Goal: Task Accomplishment & Management: Use online tool/utility

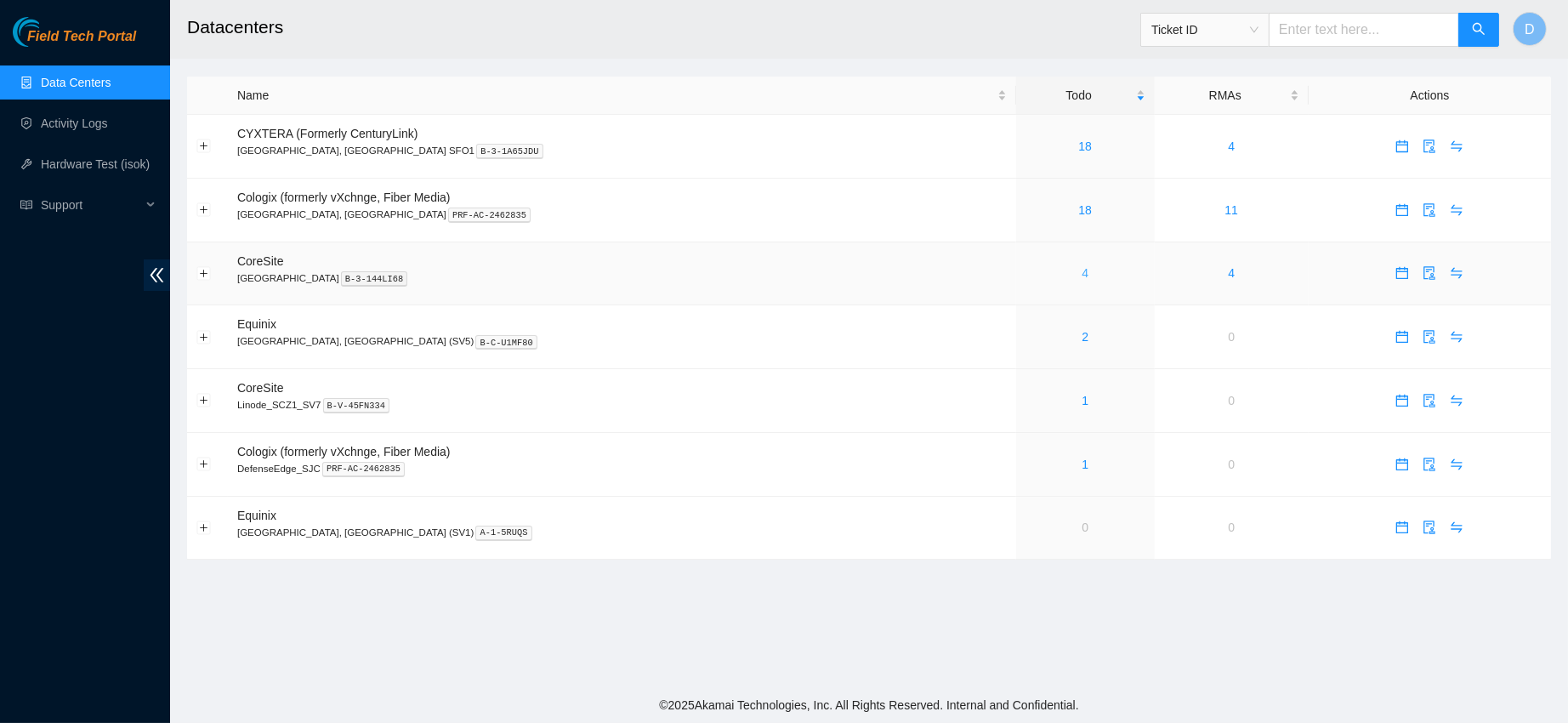
click at [1082, 273] on link "4" at bounding box center [1085, 273] width 7 height 14
click at [1082, 274] on link "4" at bounding box center [1085, 273] width 7 height 14
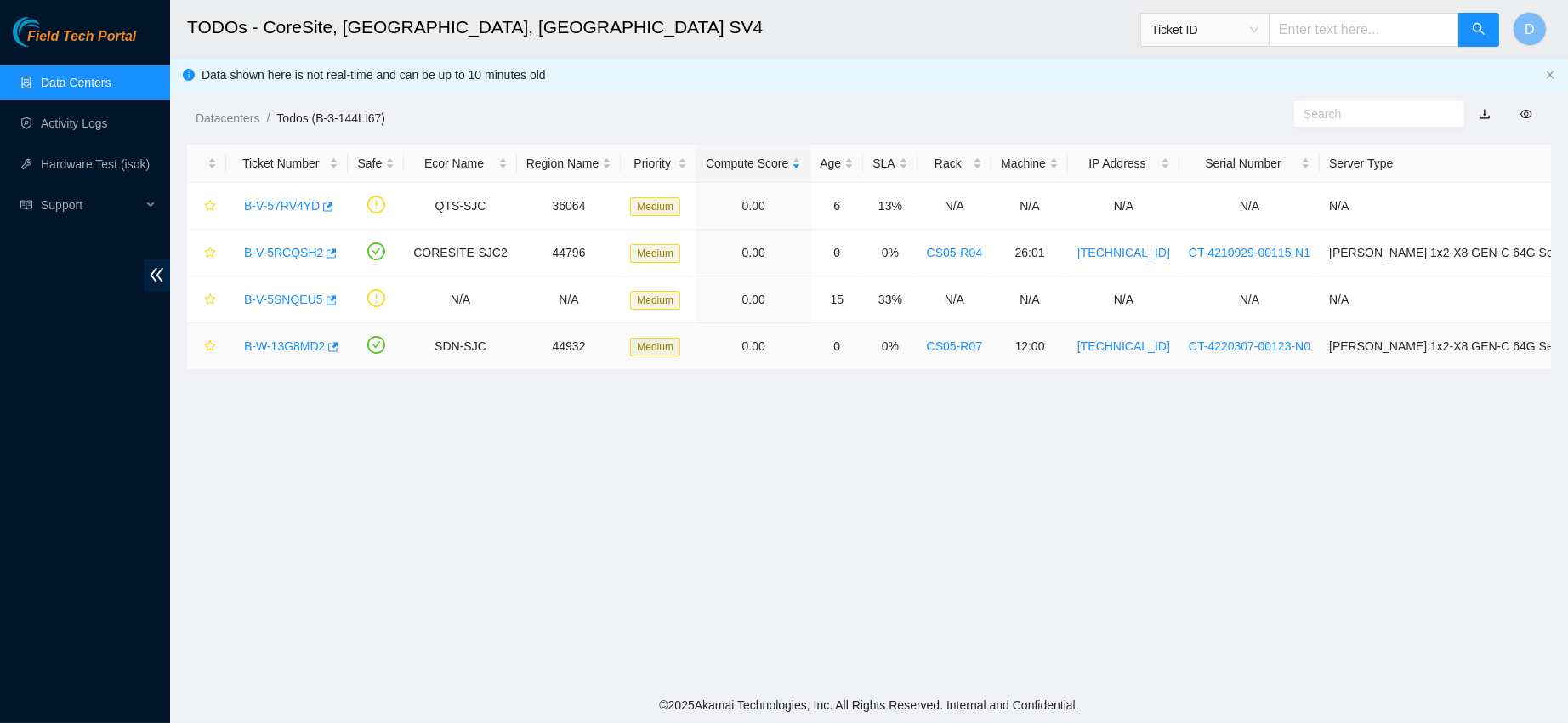
click at [291, 340] on link "B-W-13G8MD2" at bounding box center [285, 347] width 81 height 14
click at [110, 76] on link "Data Centers" at bounding box center [76, 83] width 70 height 14
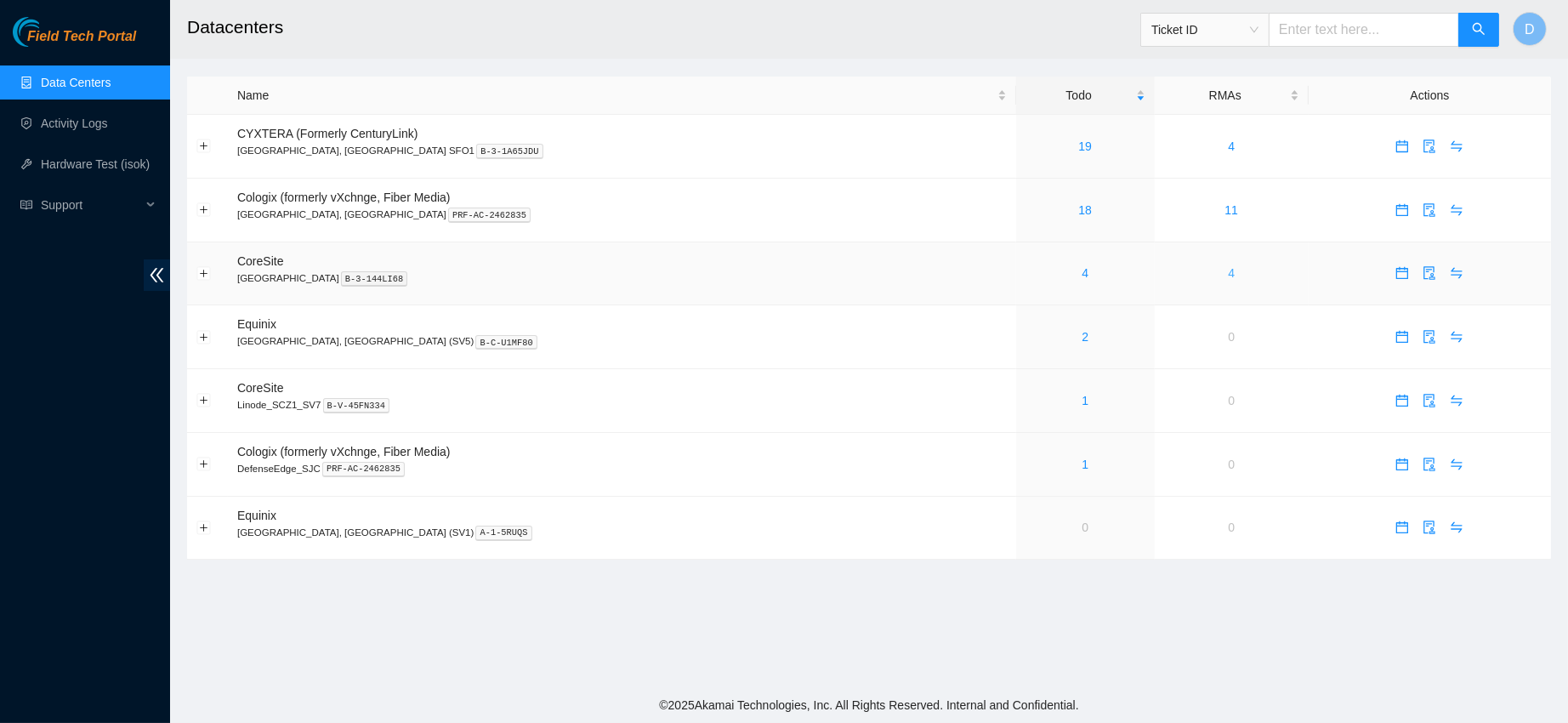
click at [1228, 272] on link "4" at bounding box center [1231, 273] width 7 height 14
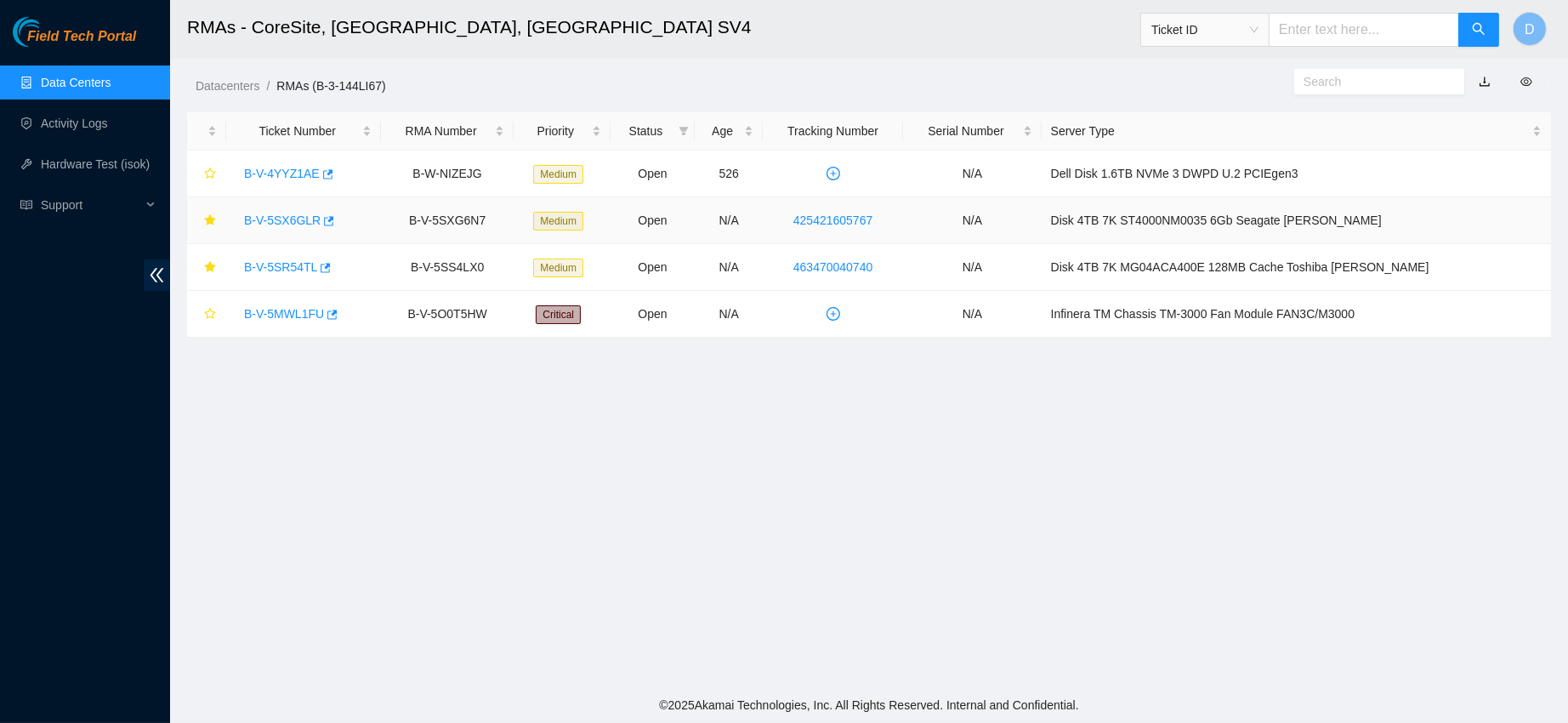
click at [275, 226] on link "B-V-5SX6GLR" at bounding box center [283, 220] width 77 height 14
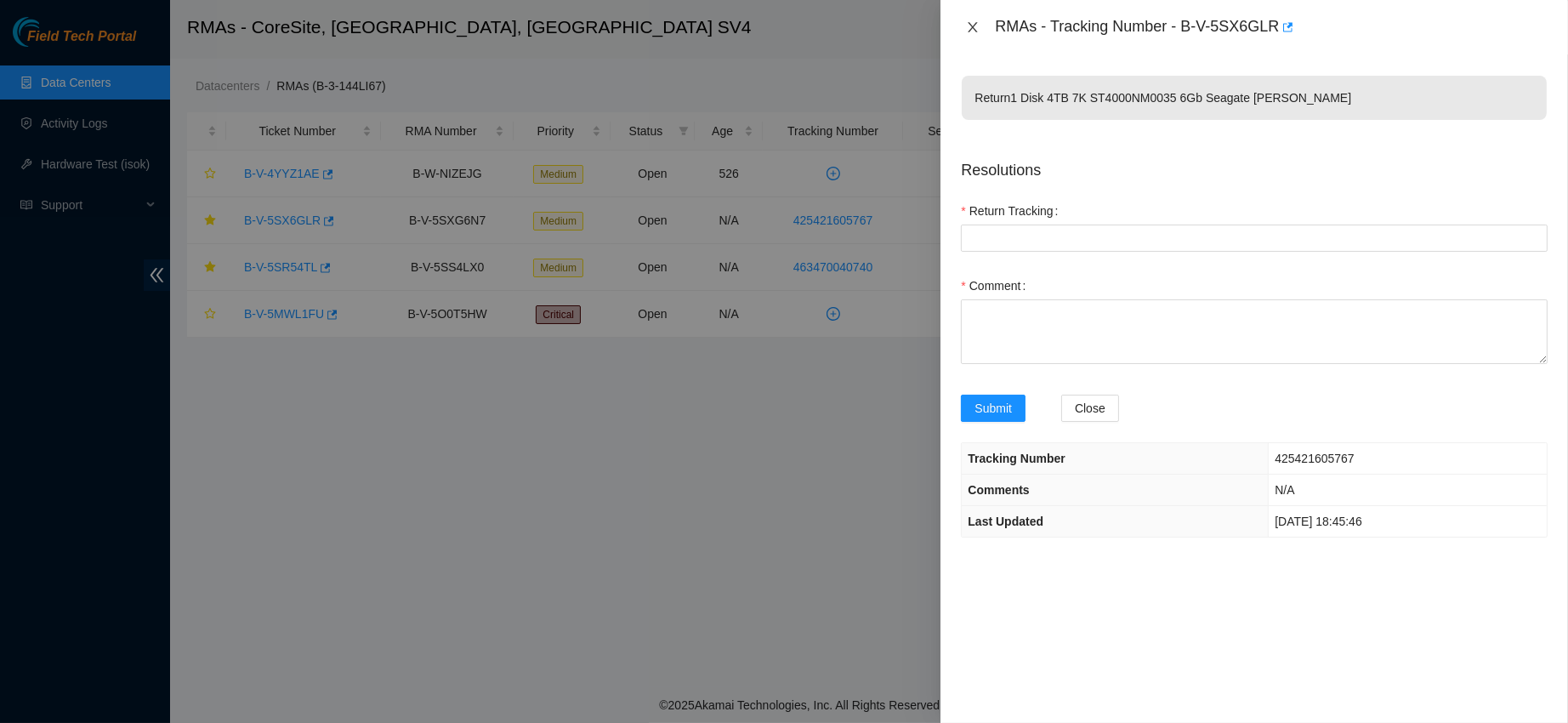
click at [976, 23] on icon "close" at bounding box center [974, 28] width 10 height 10
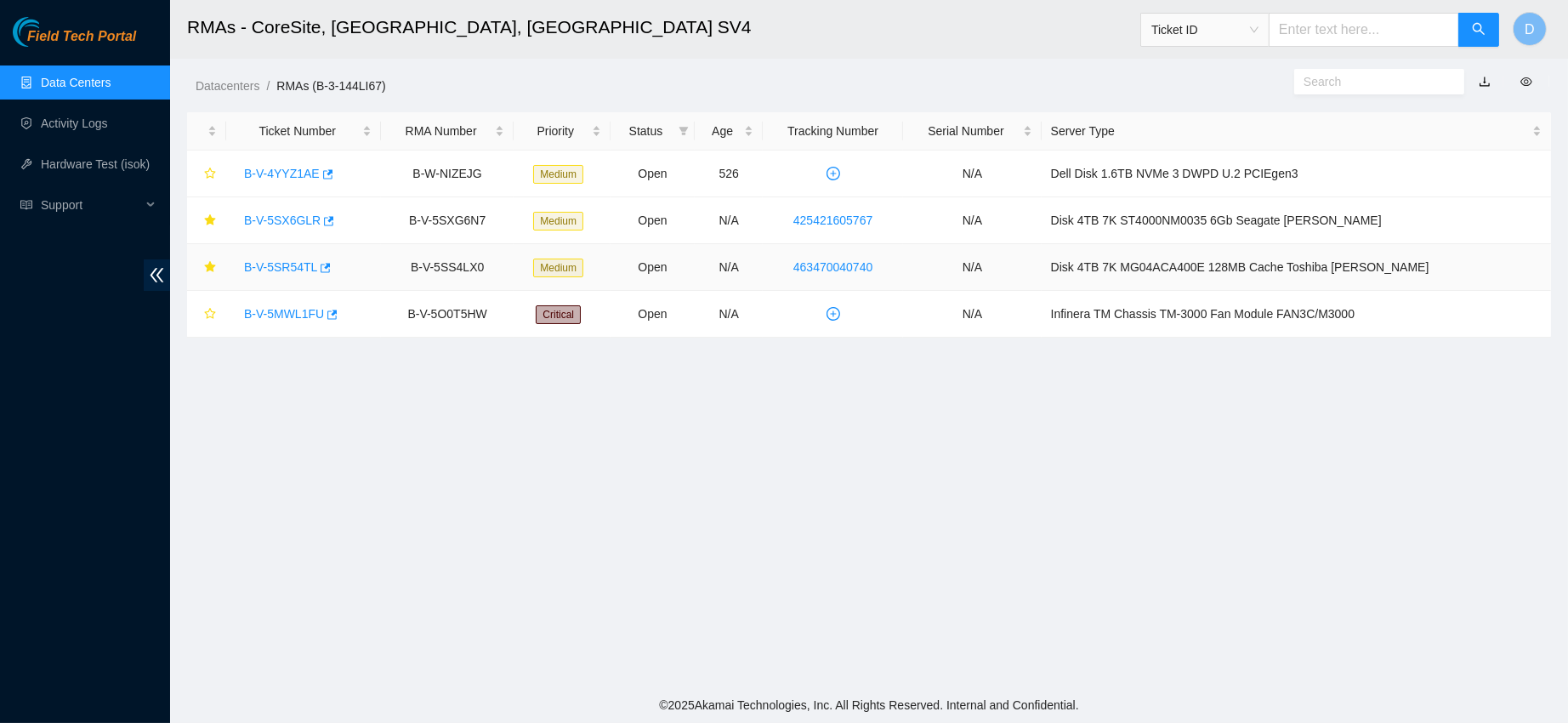
click at [264, 266] on link "B-V-5SR54TL" at bounding box center [281, 267] width 73 height 14
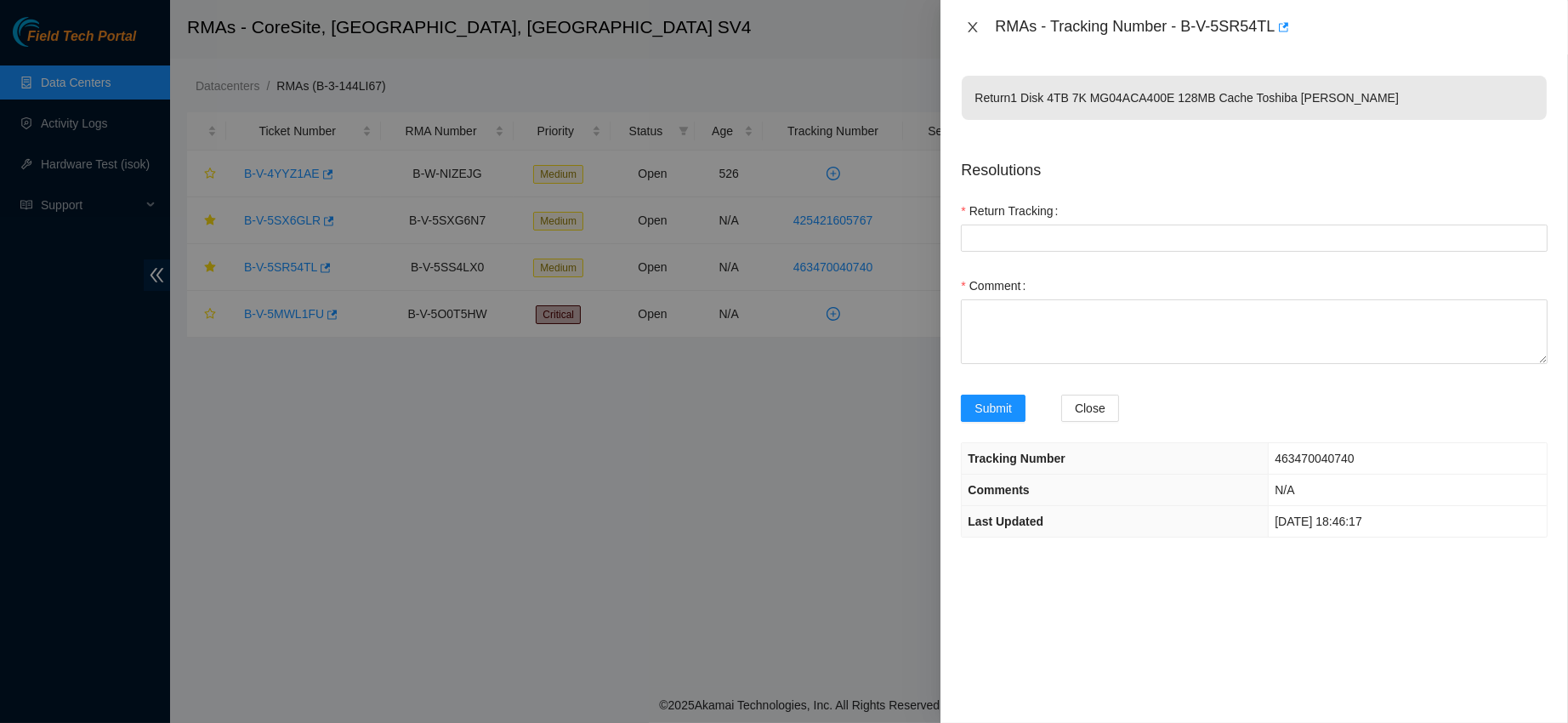
click at [979, 28] on icon "close" at bounding box center [973, 28] width 14 height 14
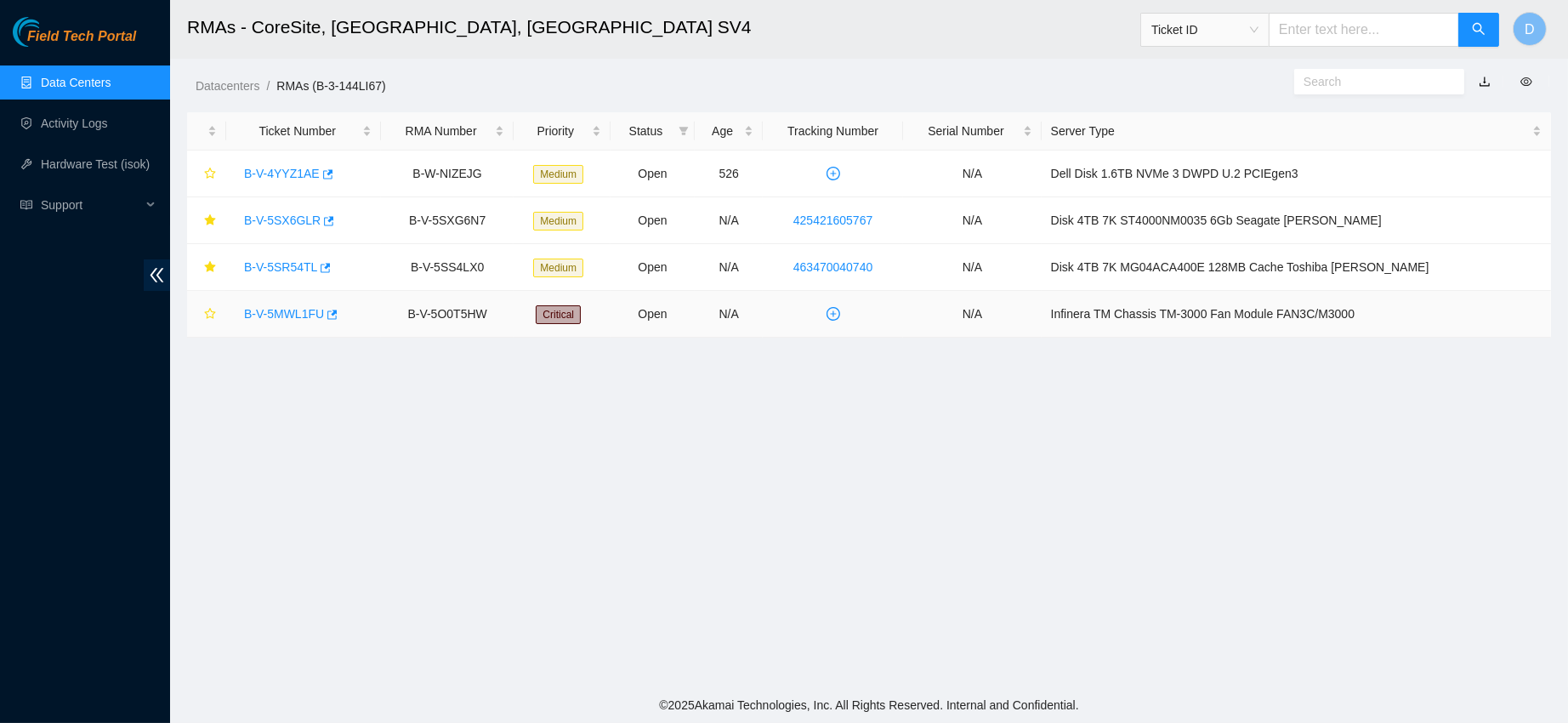
click at [277, 314] on link "B-V-5MWL1FU" at bounding box center [284, 314] width 80 height 14
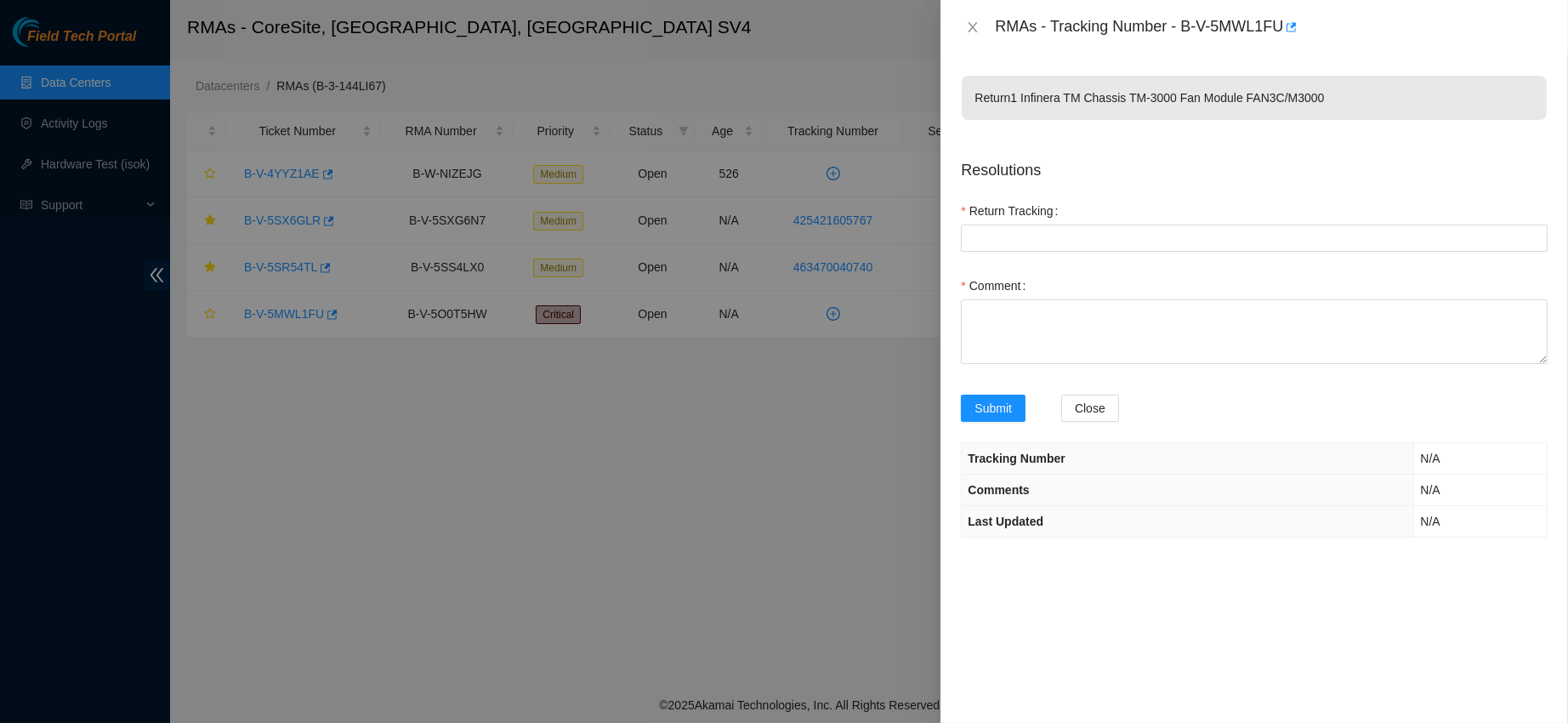
click at [946, 28] on div "RMAs - Tracking Number - B-V-5MWL1FU" at bounding box center [1254, 27] width 627 height 54
click at [970, 30] on icon "close" at bounding box center [974, 28] width 10 height 10
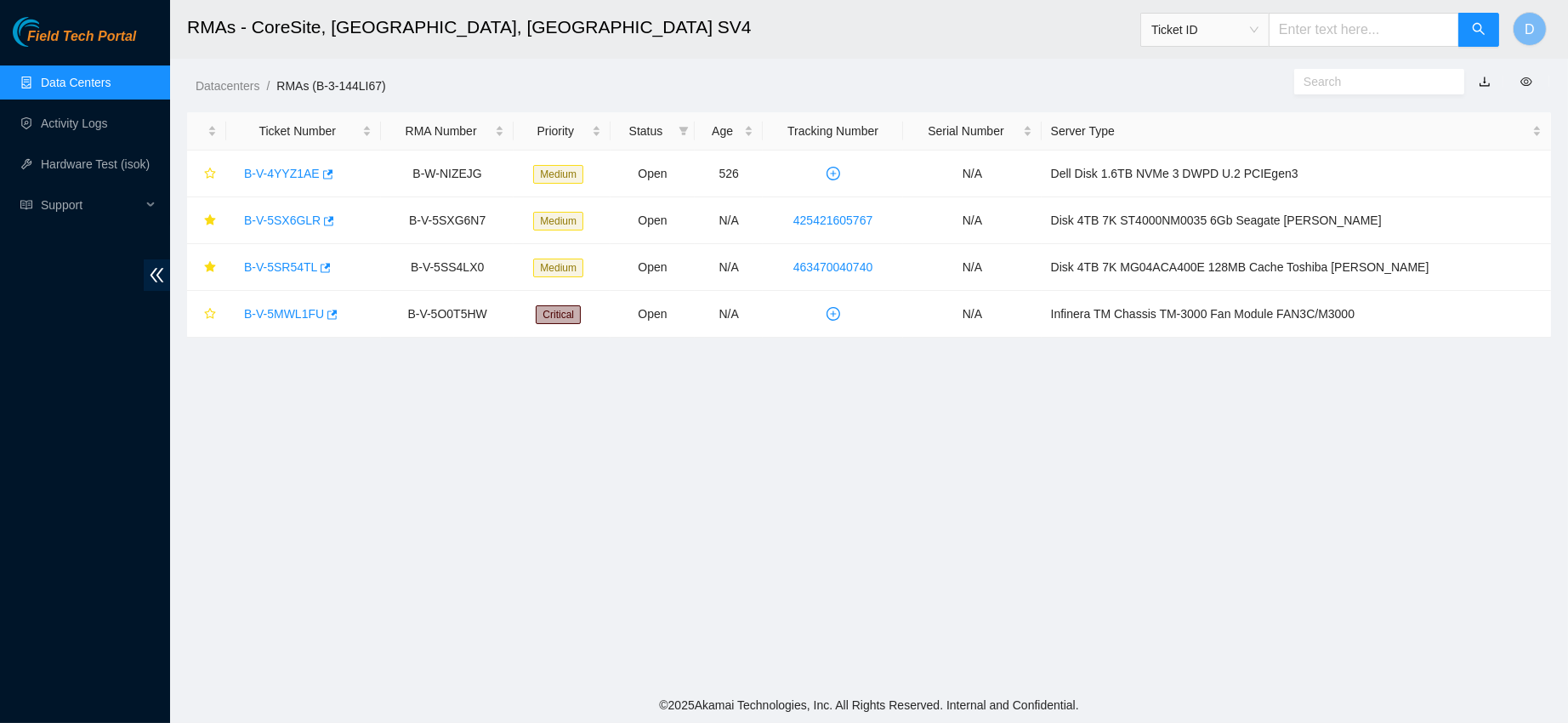
click at [74, 76] on link "Data Centers" at bounding box center [76, 83] width 70 height 14
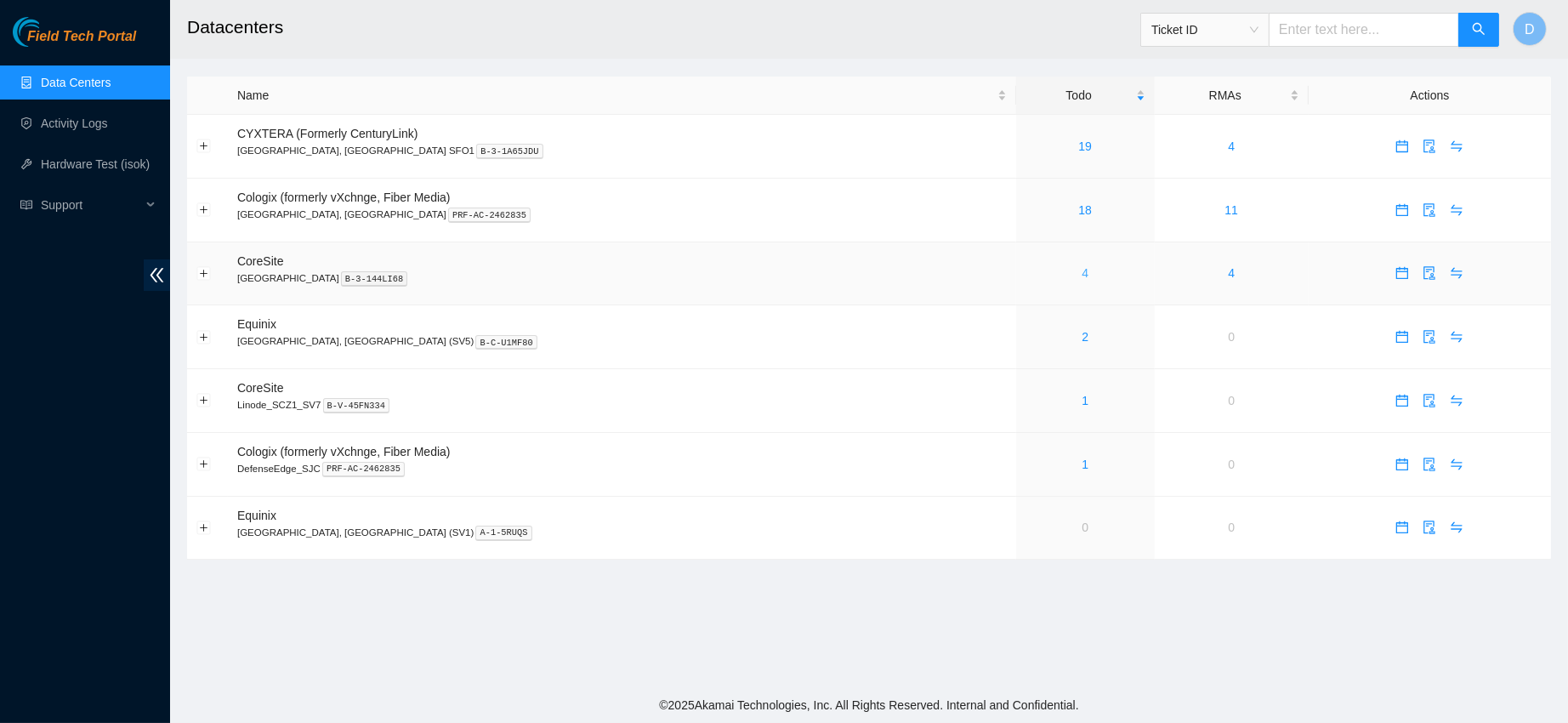
click at [1082, 270] on link "4" at bounding box center [1085, 273] width 7 height 14
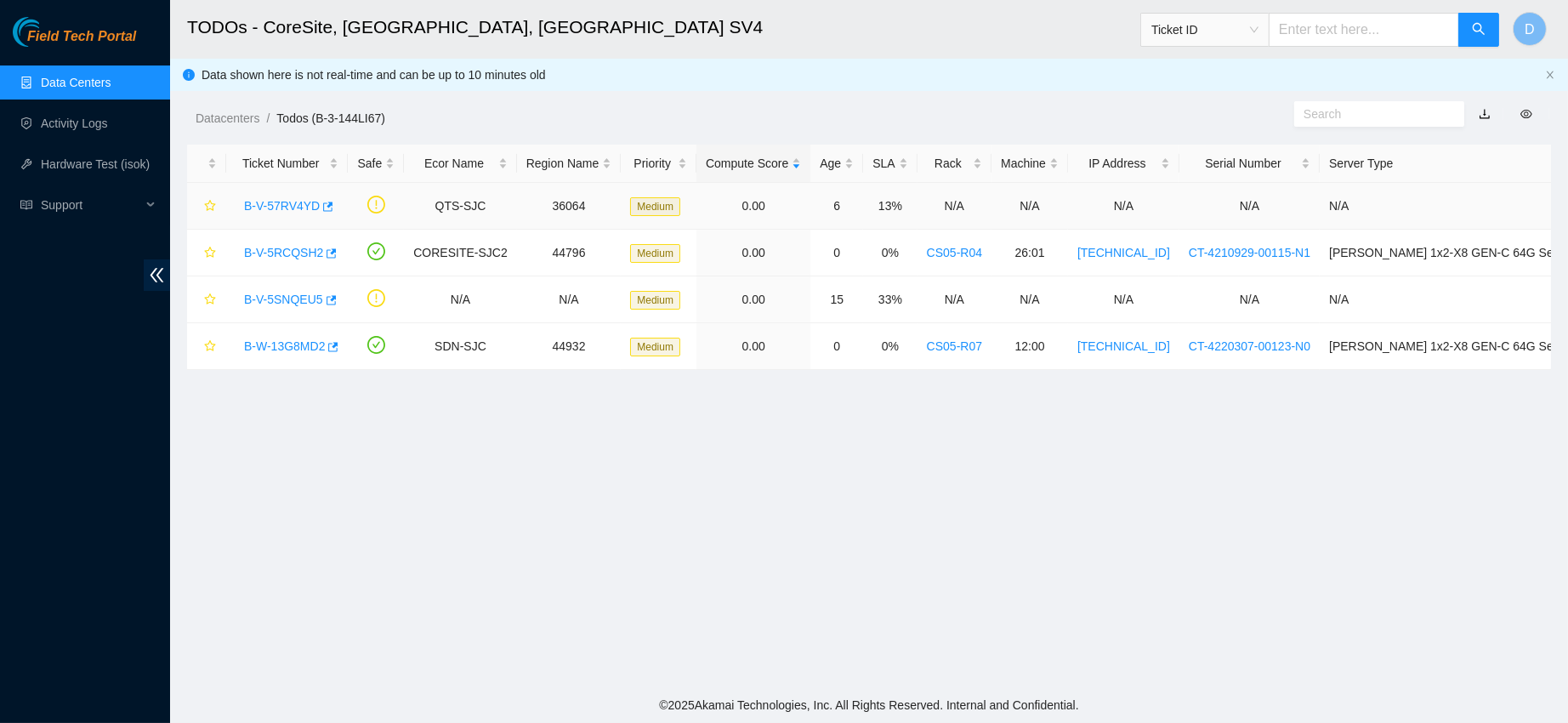
click at [275, 206] on link "B-V-57RV4YD" at bounding box center [282, 206] width 76 height 14
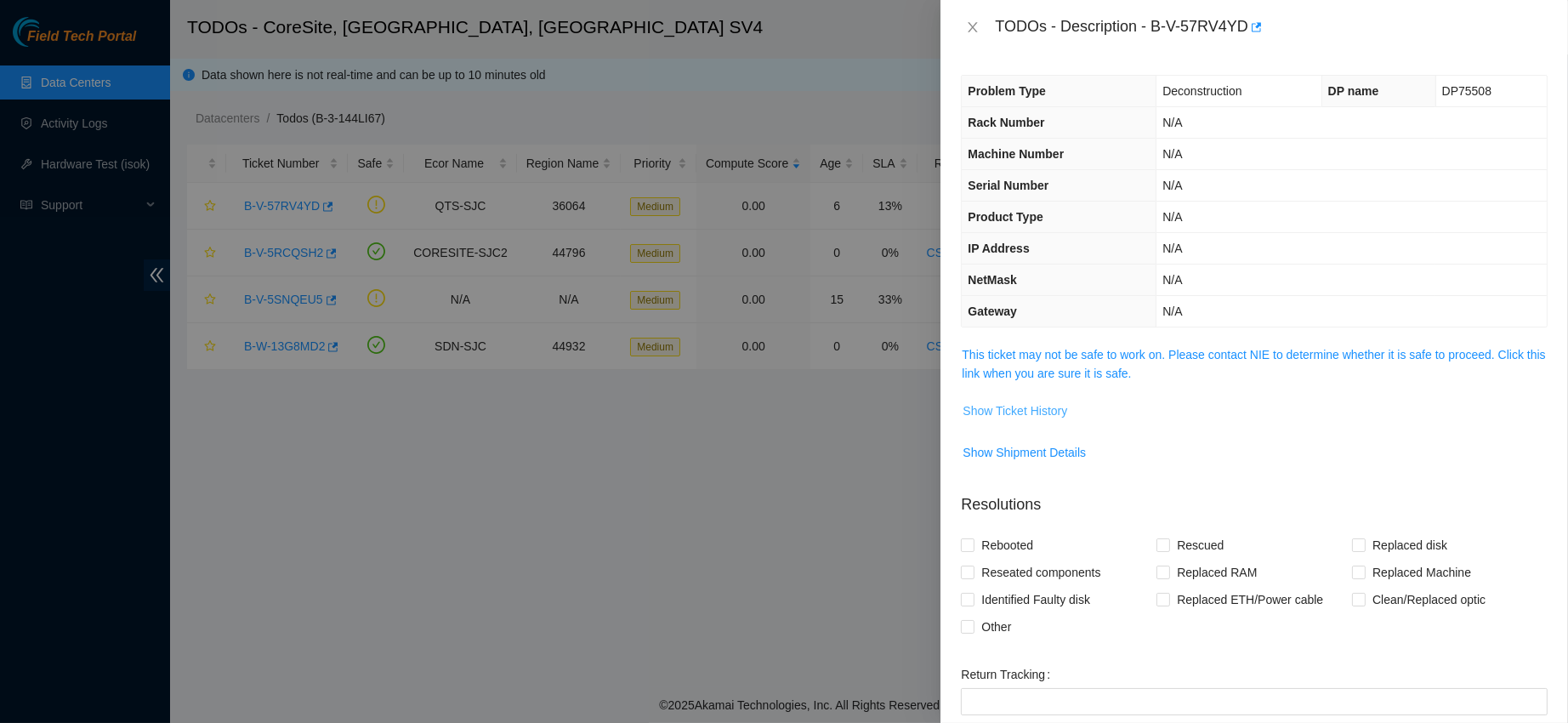
click at [993, 409] on span "Show Ticket History" at bounding box center [1014, 411] width 105 height 19
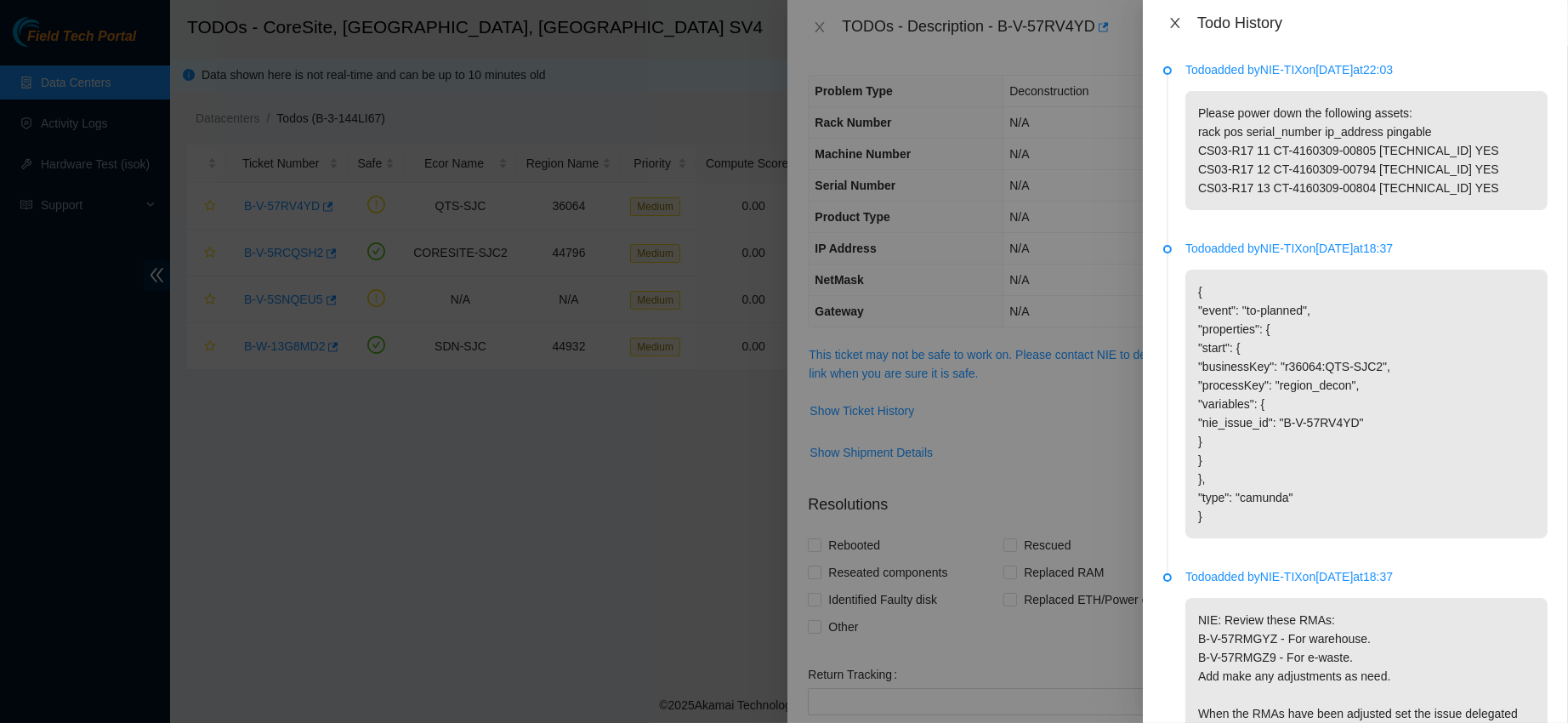
click at [1180, 27] on icon "close" at bounding box center [1175, 23] width 14 height 14
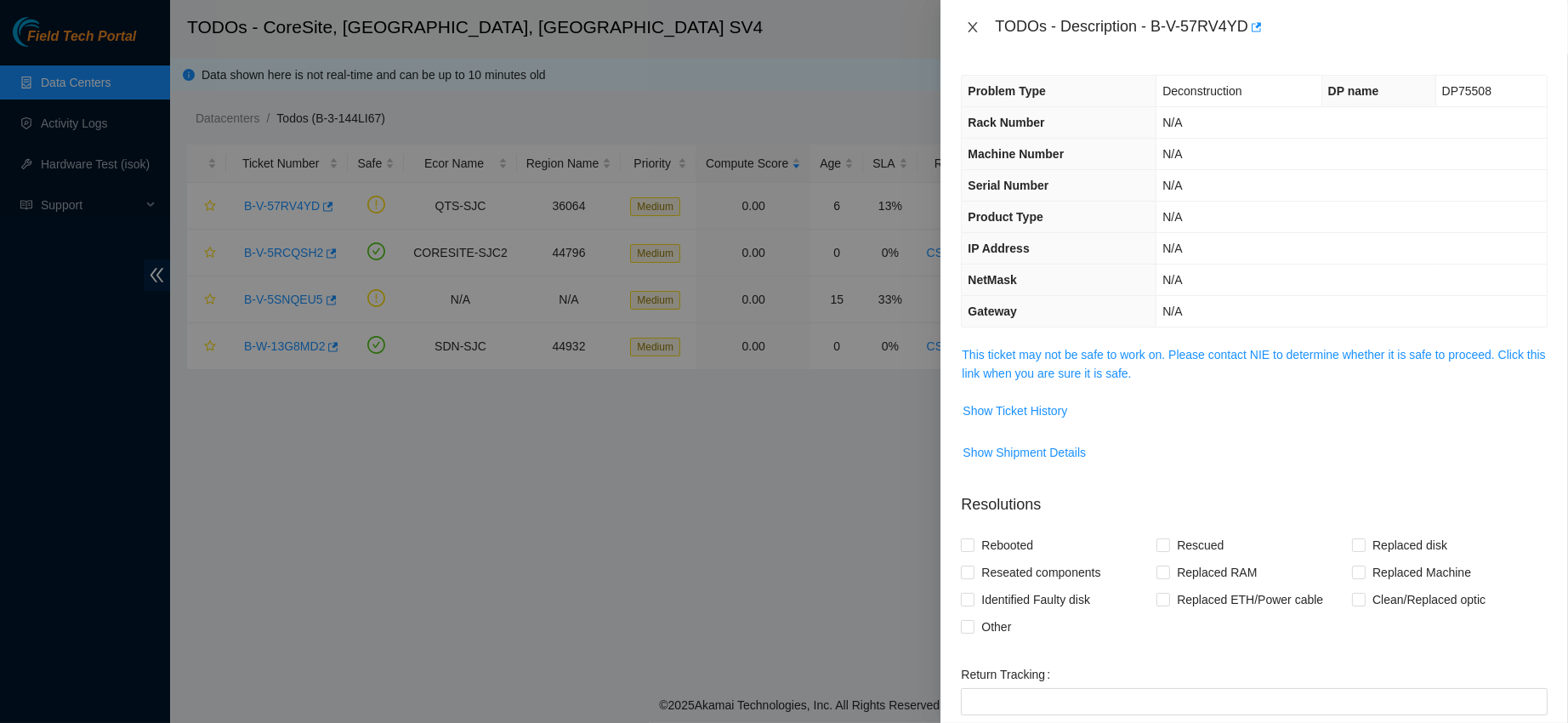
click at [969, 23] on icon "close" at bounding box center [974, 28] width 10 height 10
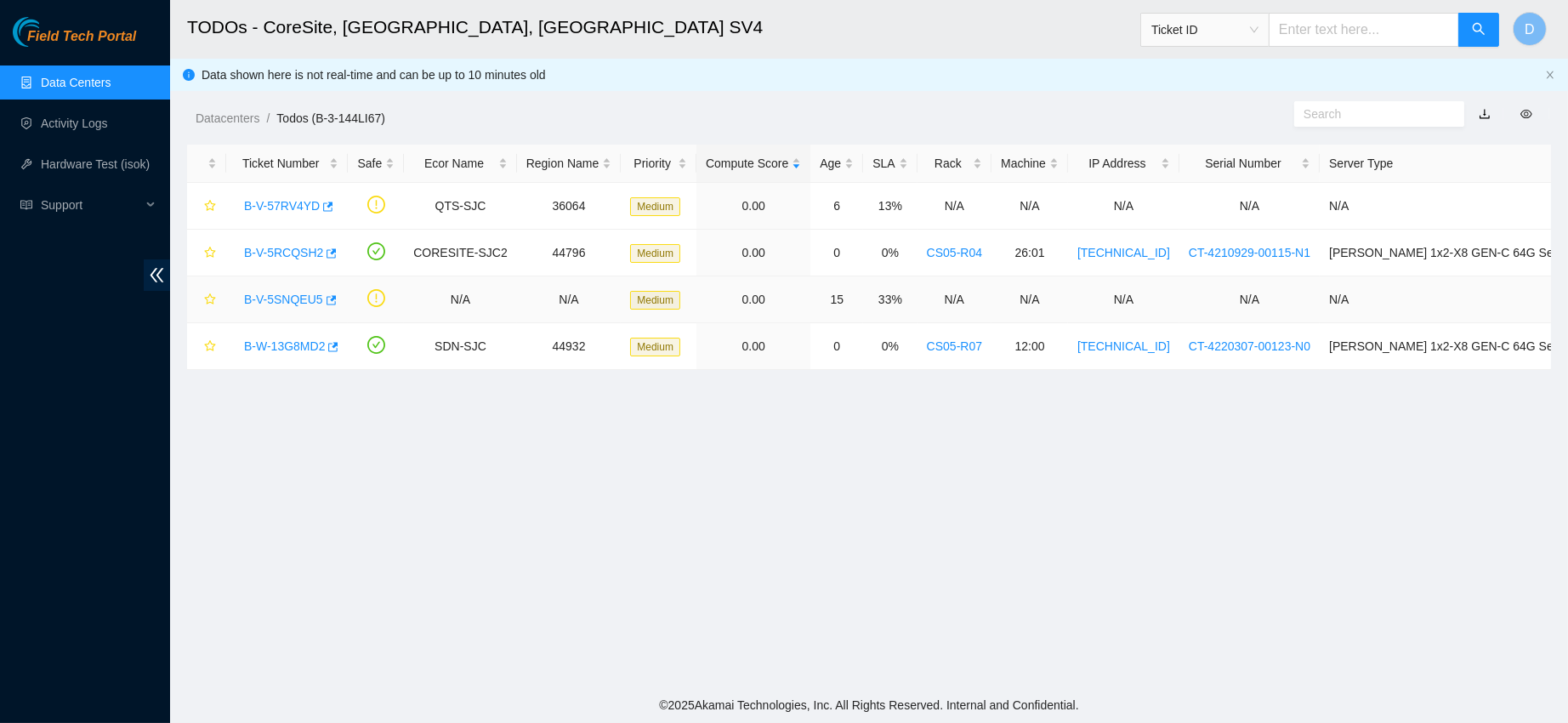
click at [274, 294] on link "B-V-5SNQEU5" at bounding box center [284, 300] width 80 height 14
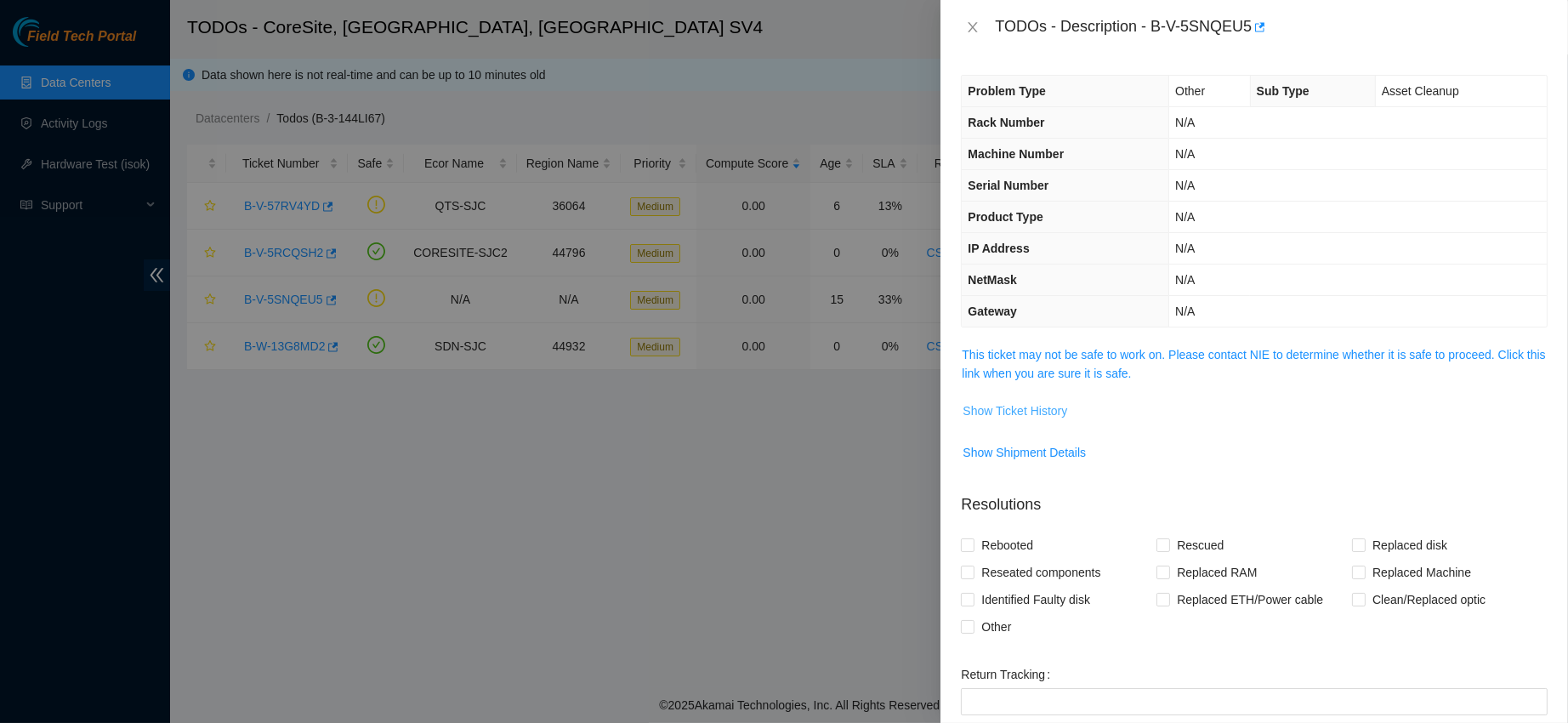
click at [1033, 408] on span "Show Ticket History" at bounding box center [1014, 411] width 105 height 19
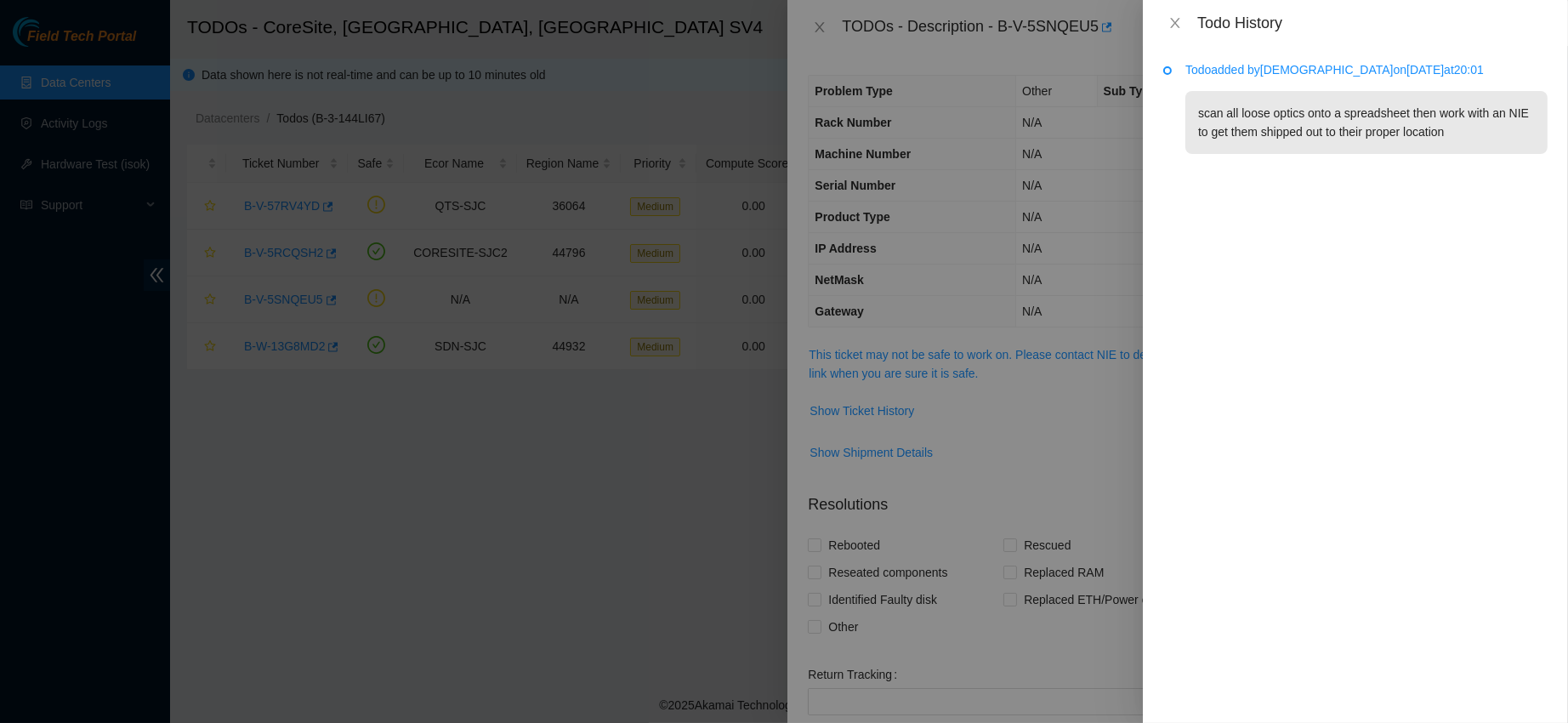
click at [1164, 14] on div "Todo History" at bounding box center [1355, 23] width 384 height 19
click at [1179, 25] on icon "close" at bounding box center [1175, 23] width 14 height 14
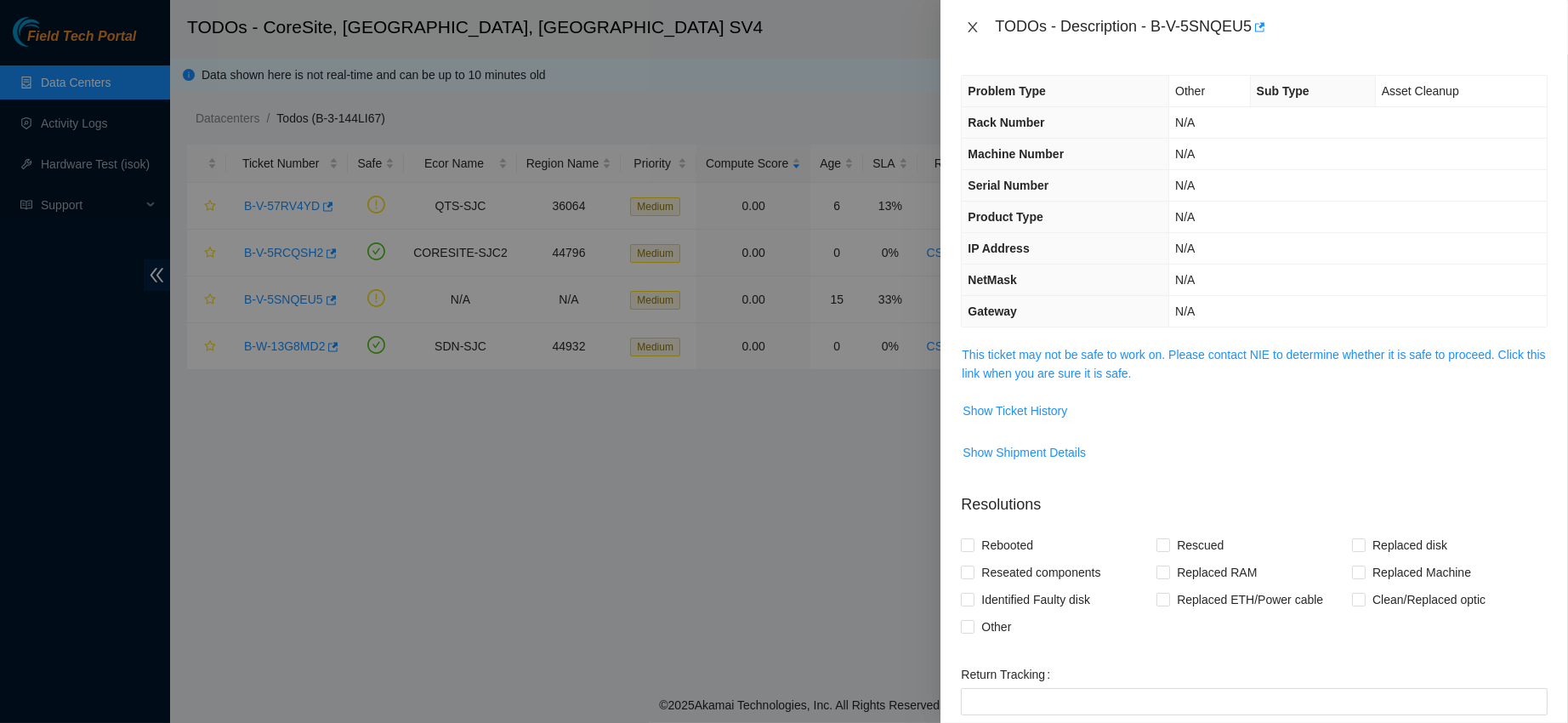
click at [973, 21] on icon "close" at bounding box center [973, 28] width 14 height 14
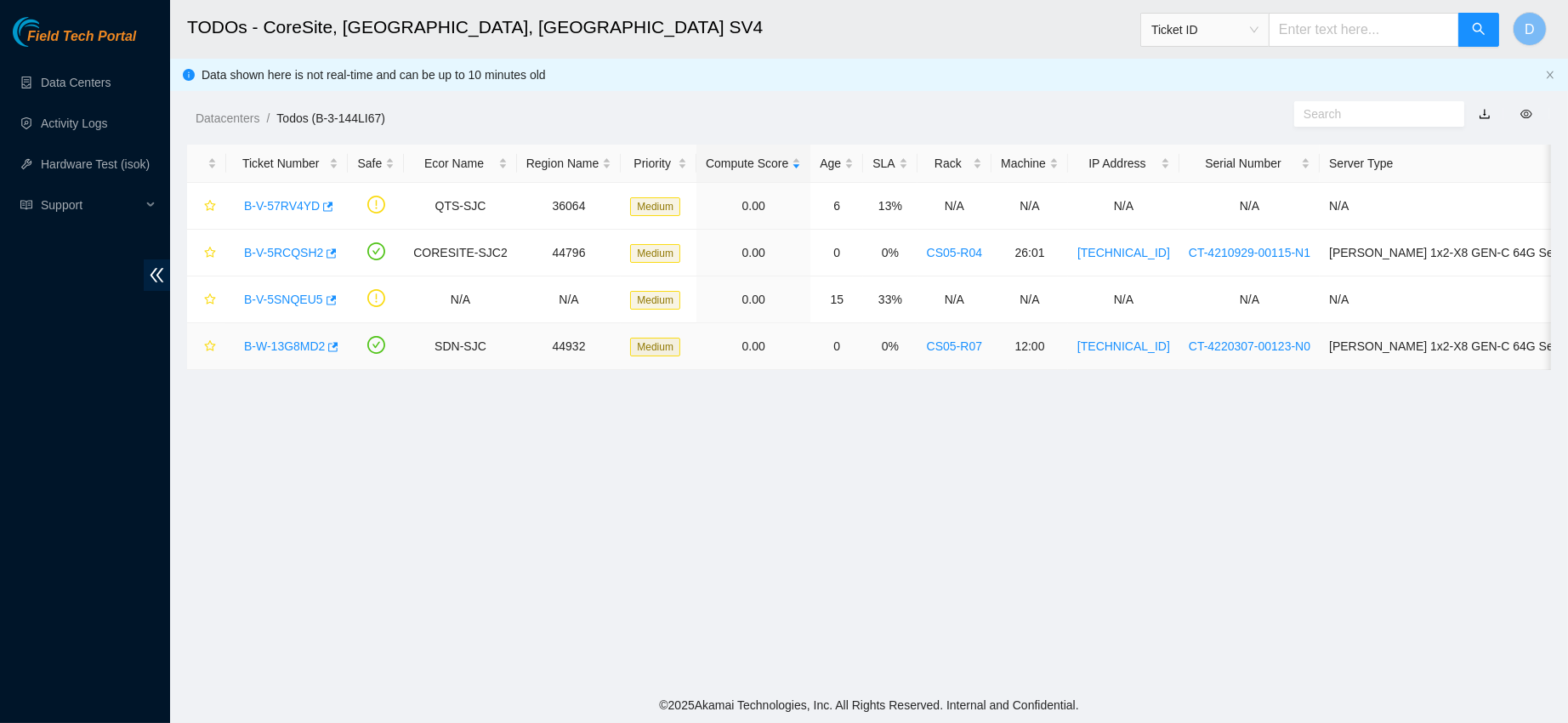
click at [296, 346] on link "B-W-13G8MD2" at bounding box center [285, 347] width 81 height 14
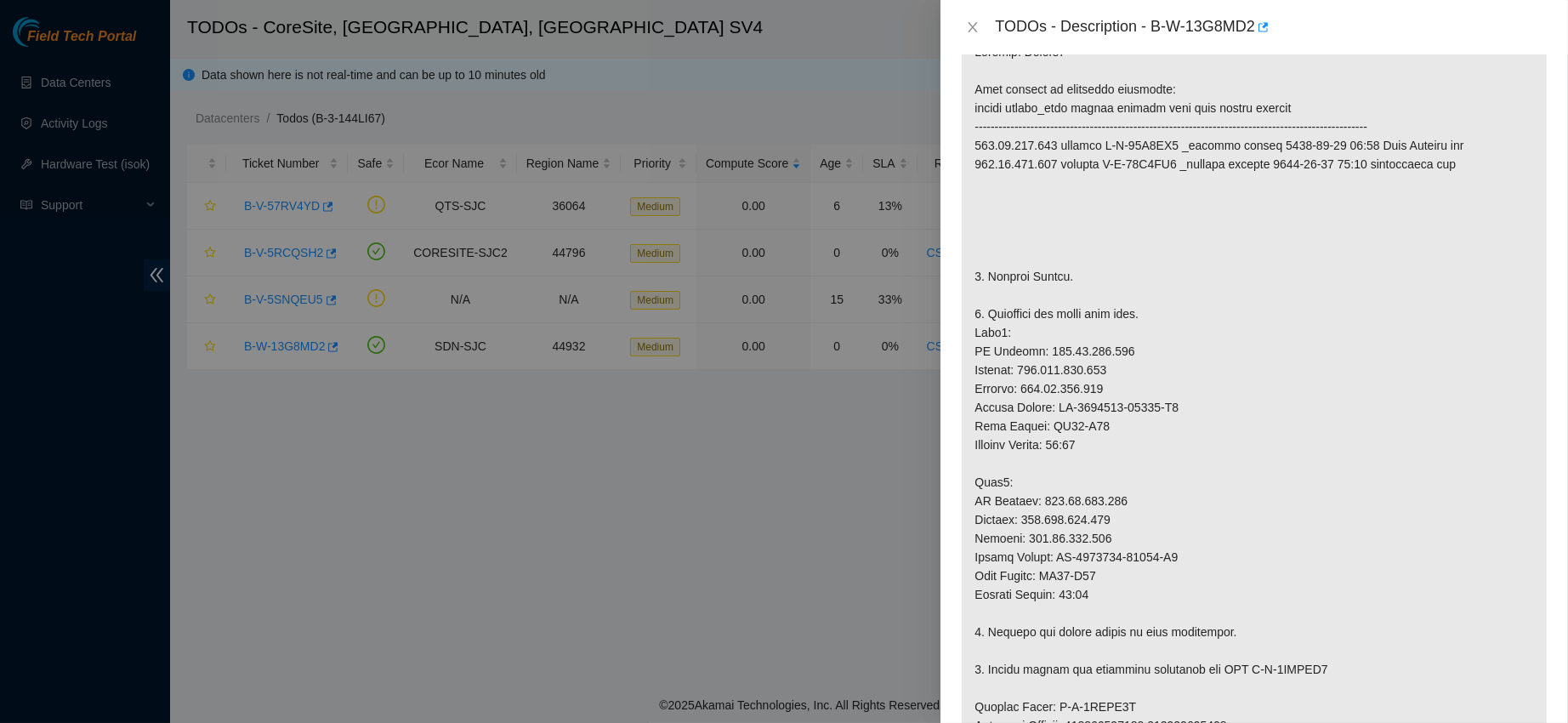
scroll to position [288, 0]
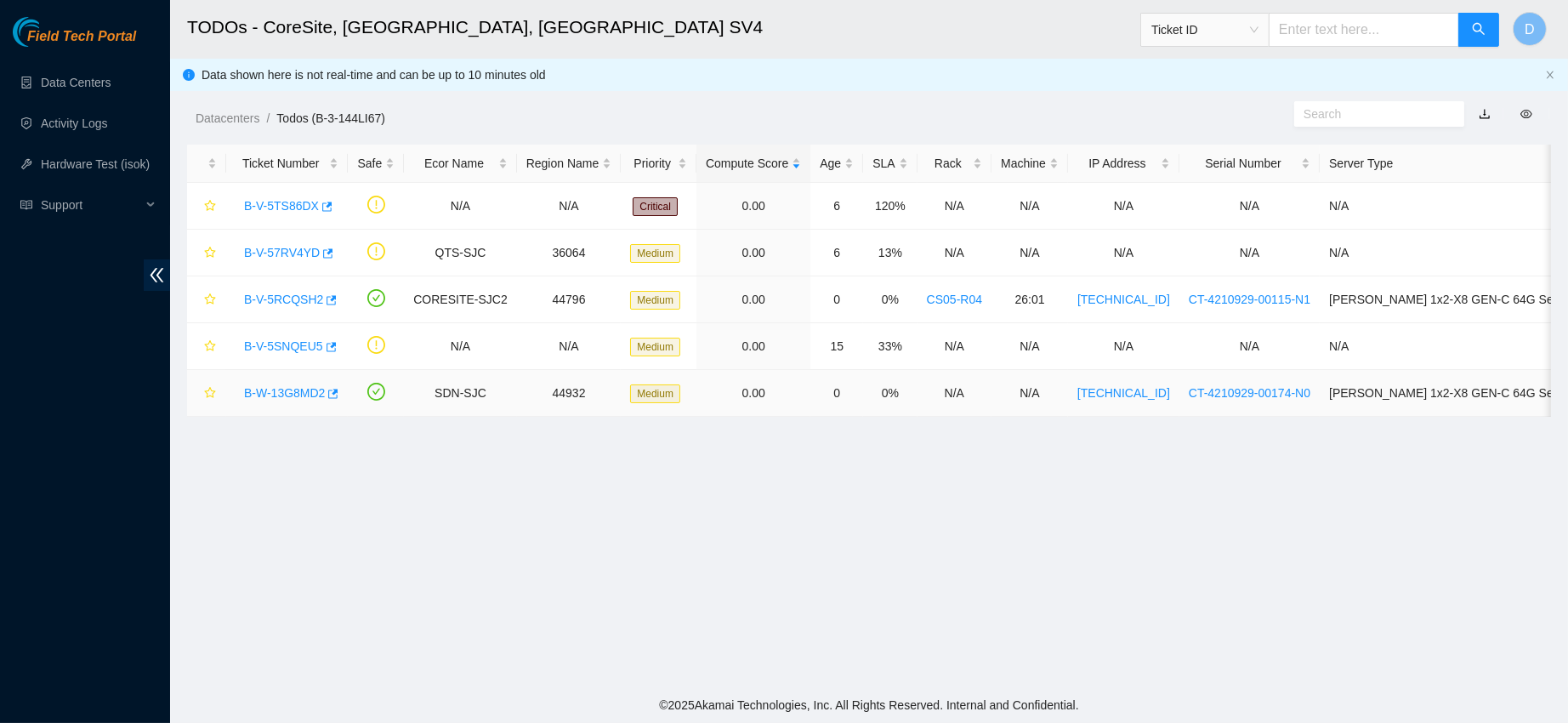
click at [274, 388] on link "B-W-13G8MD2" at bounding box center [285, 393] width 81 height 14
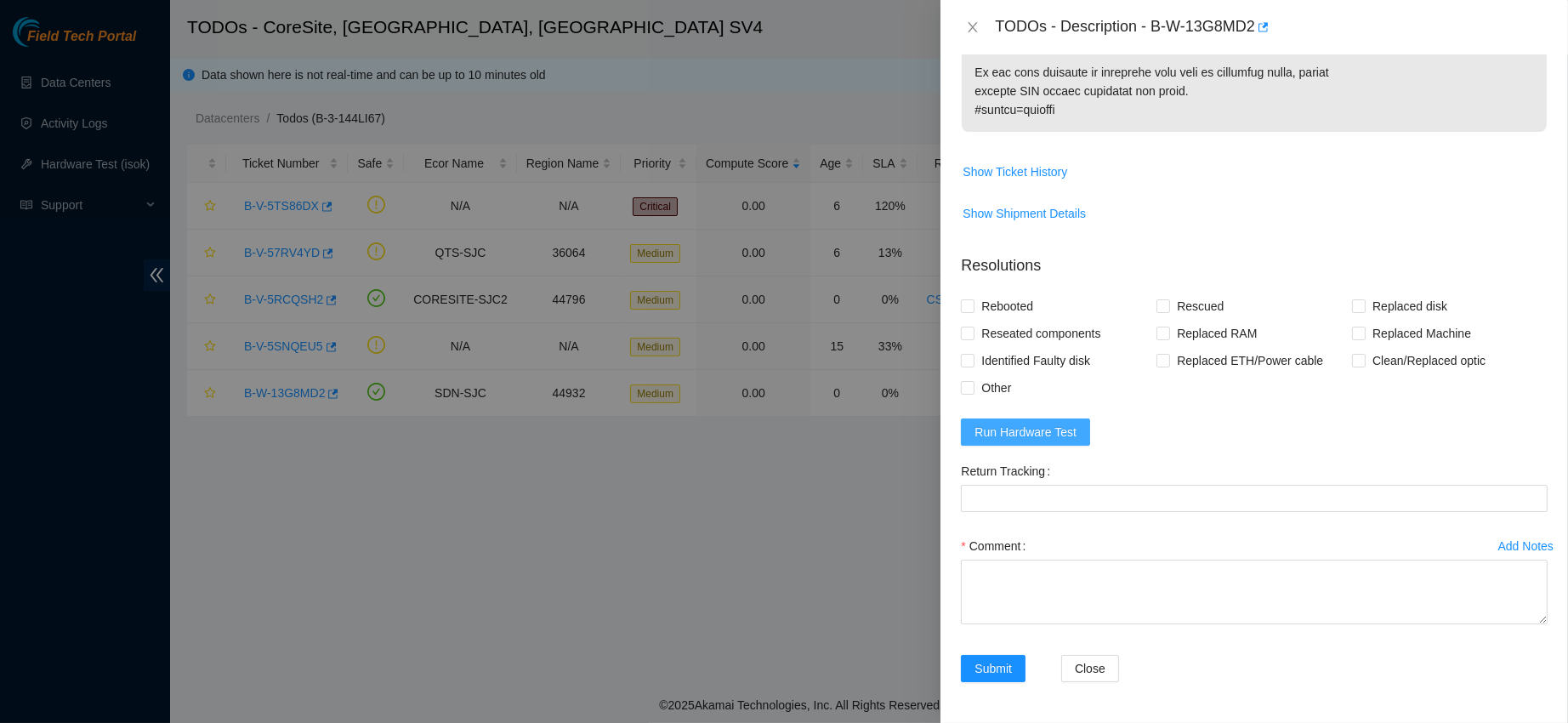
click at [1032, 442] on span "Run Hardware Test" at bounding box center [1026, 431] width 102 height 19
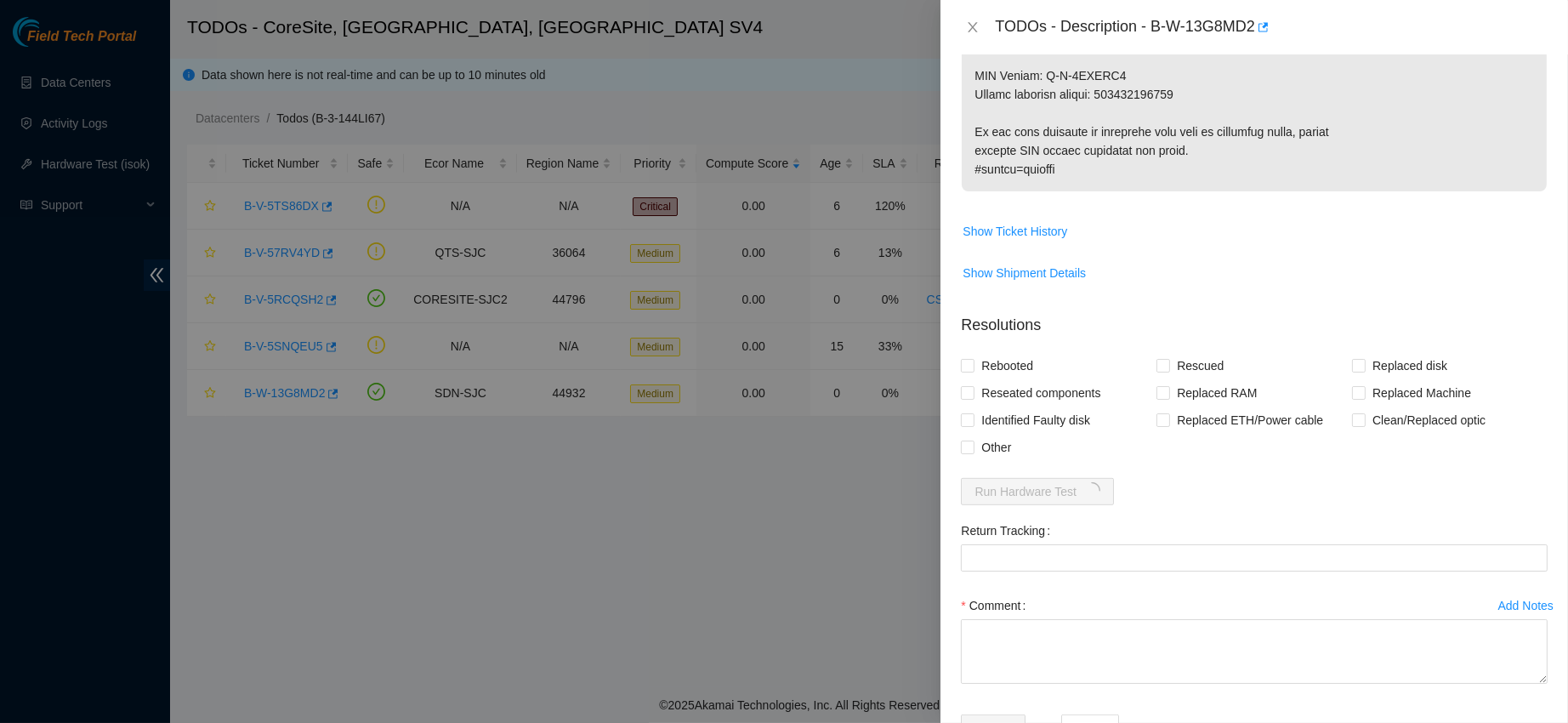
scroll to position [1311, 0]
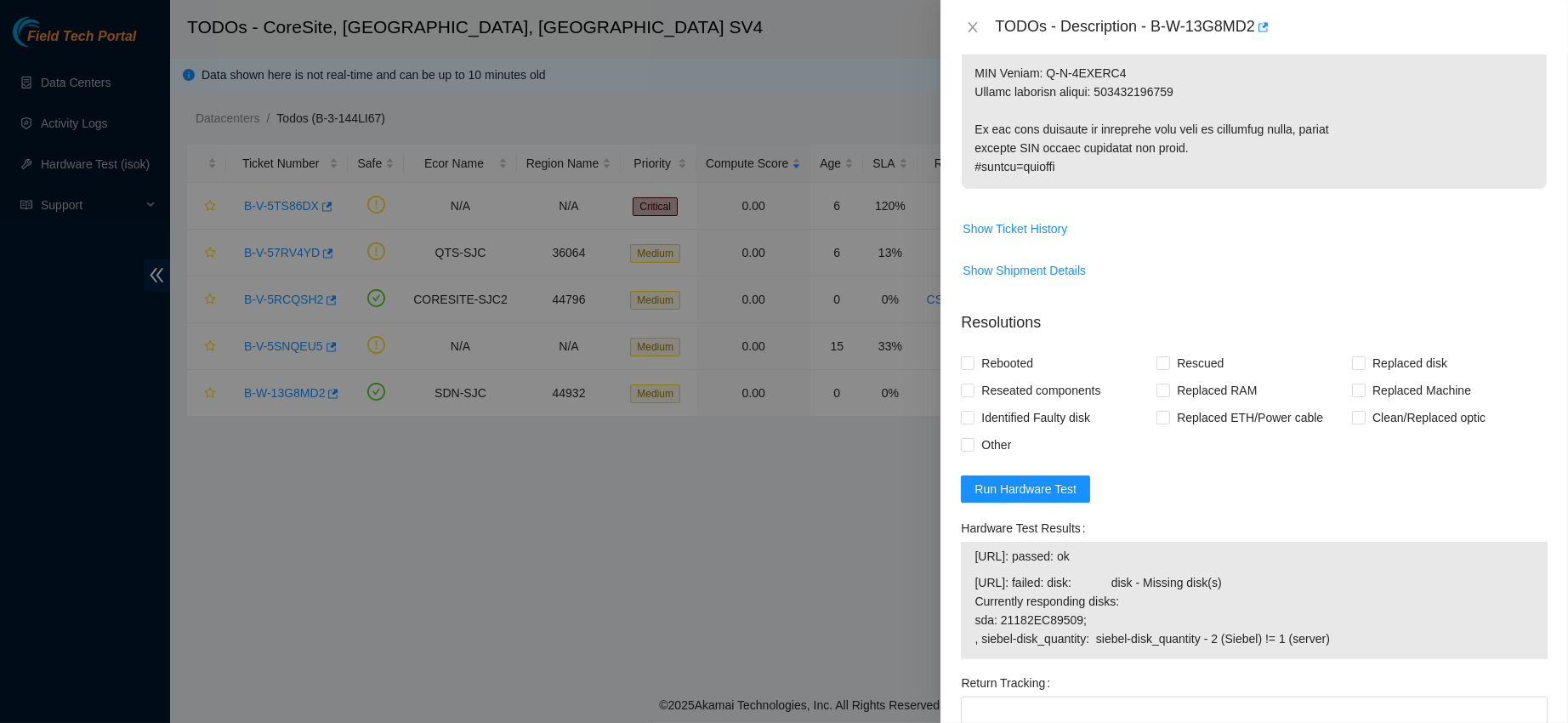
click at [829, 508] on div at bounding box center [784, 362] width 1568 height 723
drag, startPoint x: 966, startPoint y: 565, endPoint x: 1360, endPoint y: 672, distance: 408.3
click at [1360, 670] on div "Hardware Test Results [URL]: passed: ok [URL]: failed: disk: disk - Missing dis…" at bounding box center [1254, 592] width 600 height 155
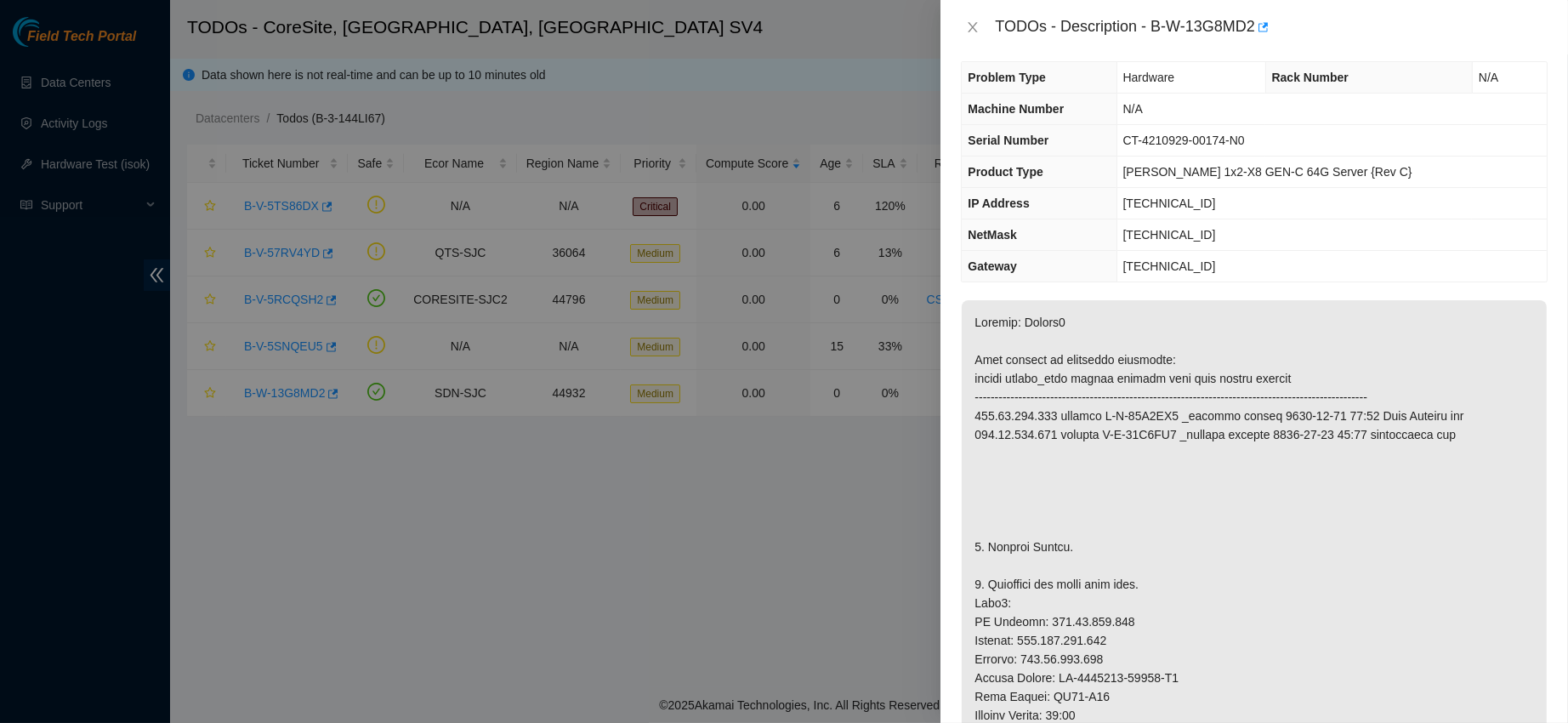
scroll to position [0, 0]
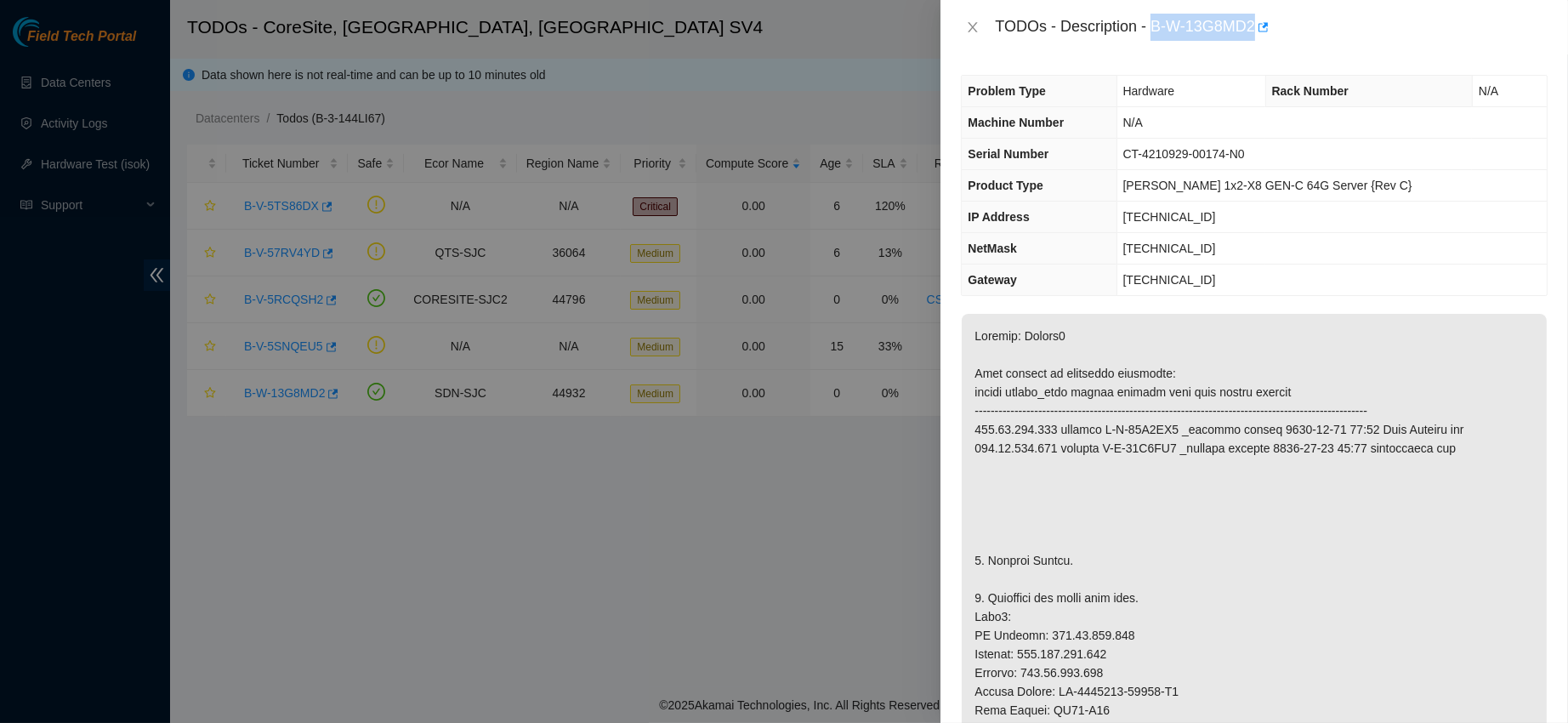
drag, startPoint x: 1210, startPoint y: 30, endPoint x: 1344, endPoint y: 35, distance: 134.1
click at [1344, 35] on div "TODOs - Description - B-W-13G8MD2" at bounding box center [1271, 28] width 553 height 28
copy div "B-W-13G8MD2"
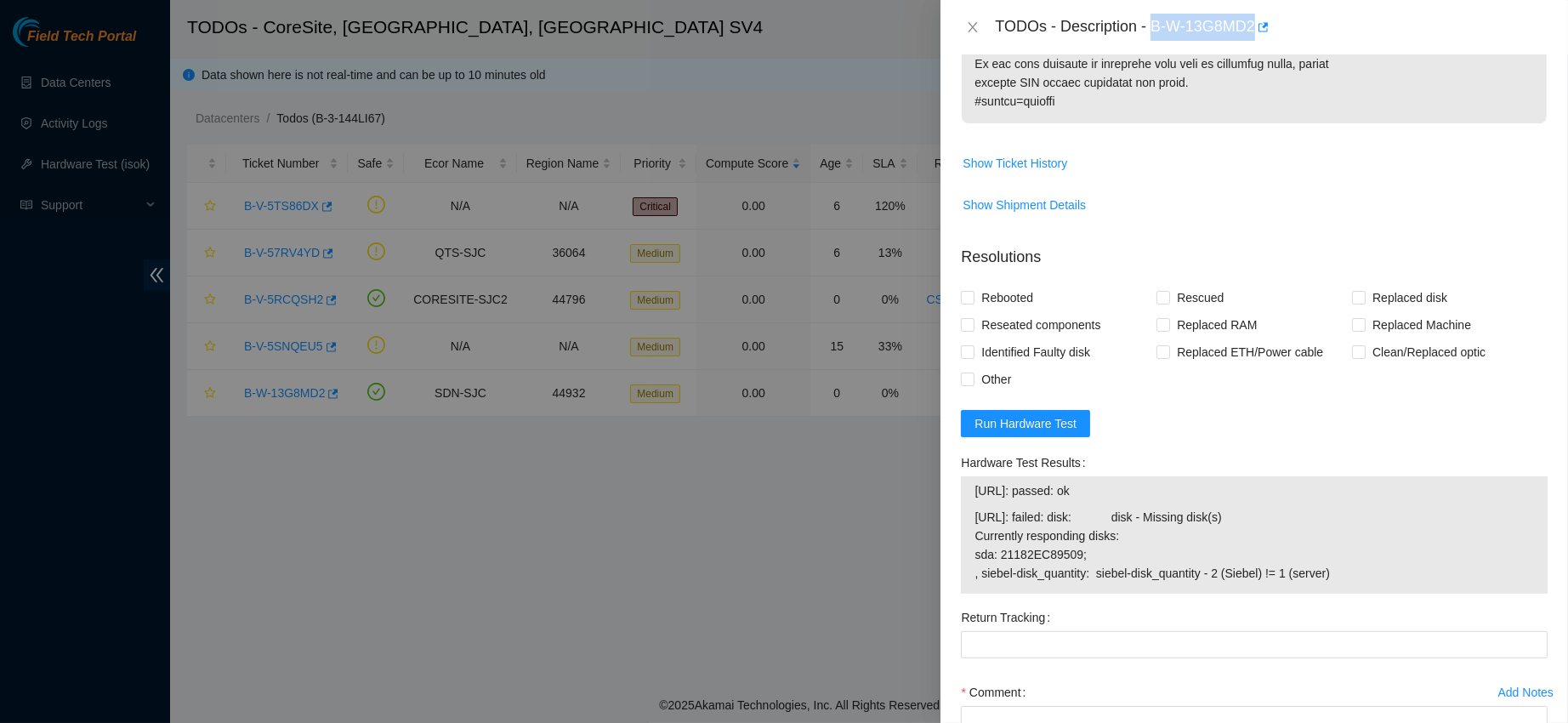
scroll to position [1533, 0]
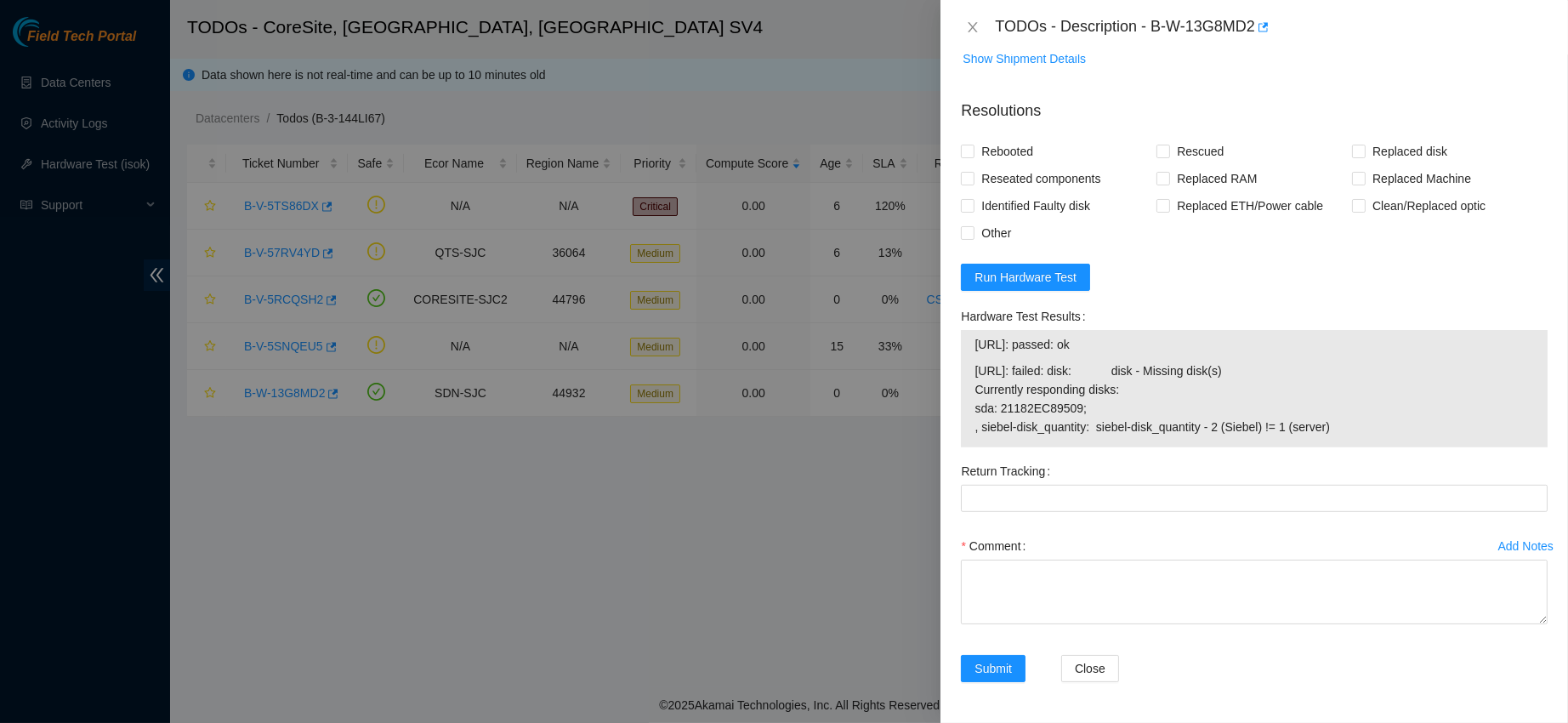
drag, startPoint x: 975, startPoint y: 354, endPoint x: 1312, endPoint y: 450, distance: 350.4
click at [1312, 450] on div "Hardware Test Results 184.28.174.154: passed: ok 184.28.174.155: failed: disk: …" at bounding box center [1254, 380] width 600 height 155
copy tbody
click at [1296, 347] on span "184.28.174.154: passed: ok" at bounding box center [1255, 344] width 560 height 19
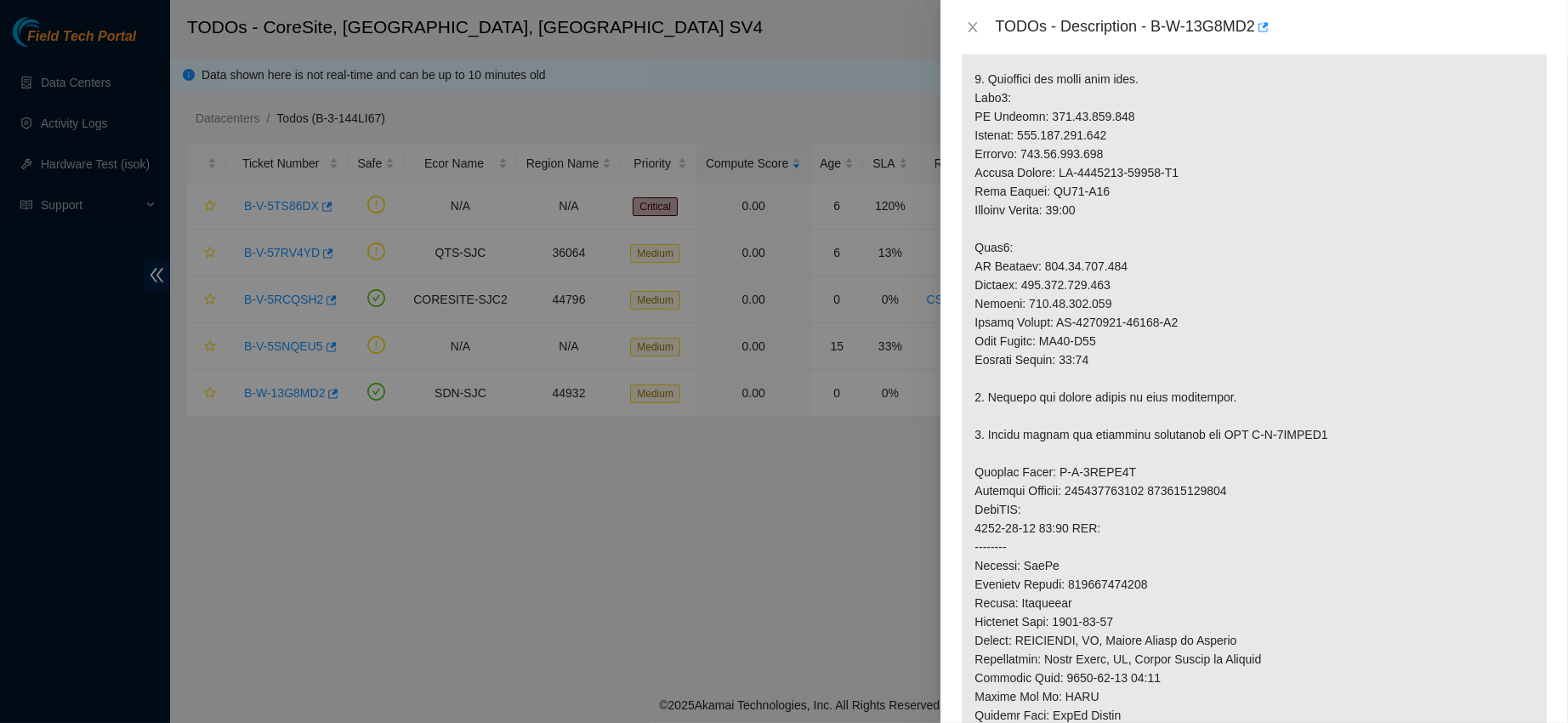
scroll to position [518, 0]
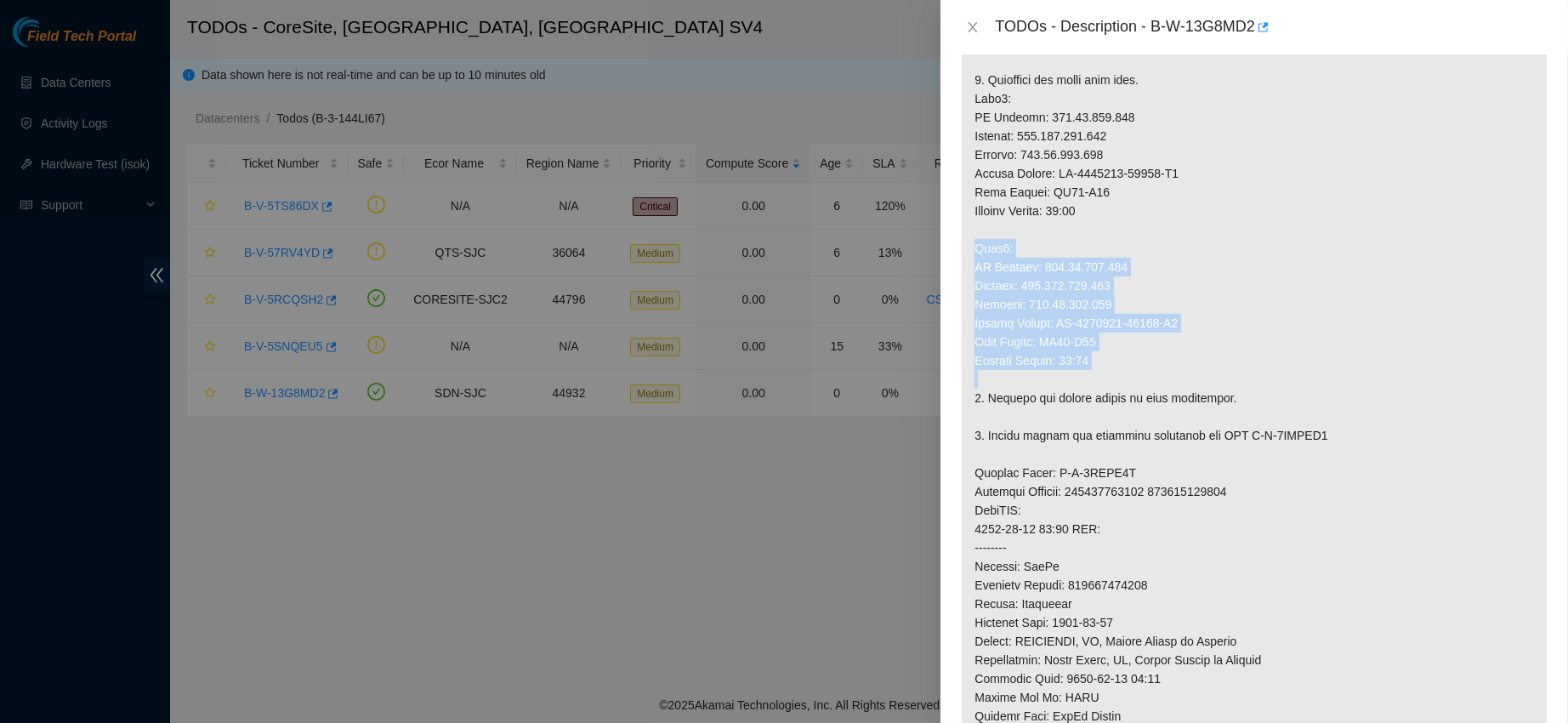
drag, startPoint x: 975, startPoint y: 246, endPoint x: 1127, endPoint y: 372, distance: 197.4
click at [1127, 372] on p at bounding box center [1255, 388] width 585 height 1186
copy p "Node1: IP Address: 184.28.174.154 Netmask: 255.255.255.128 Gateway: 184.28.174.…"
